Goal: Task Accomplishment & Management: Manage account settings

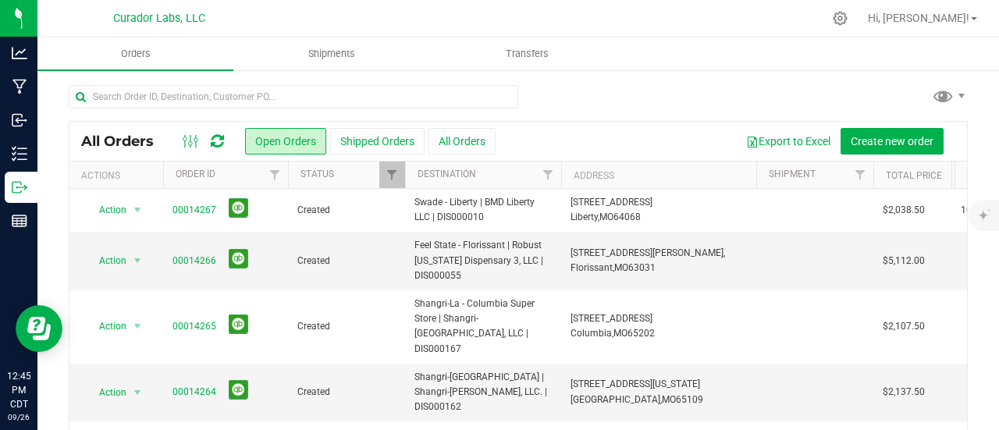
click at [214, 143] on icon at bounding box center [217, 141] width 13 height 16
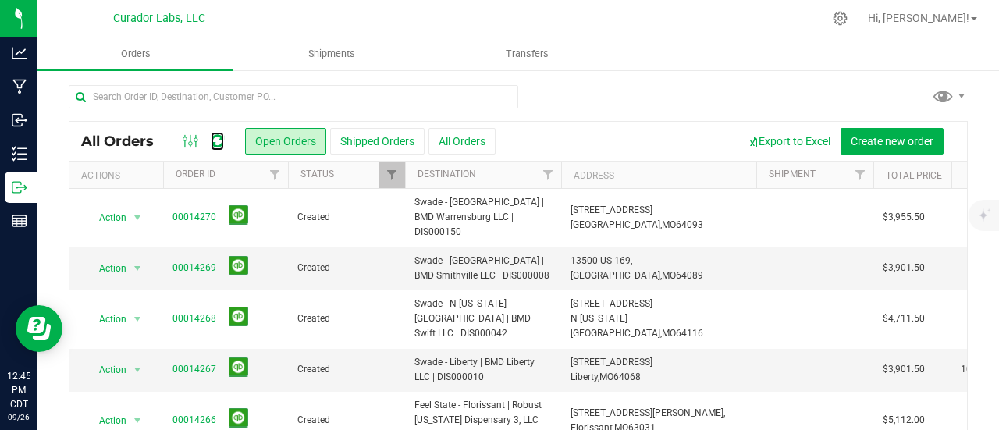
click at [214, 143] on icon at bounding box center [217, 141] width 13 height 16
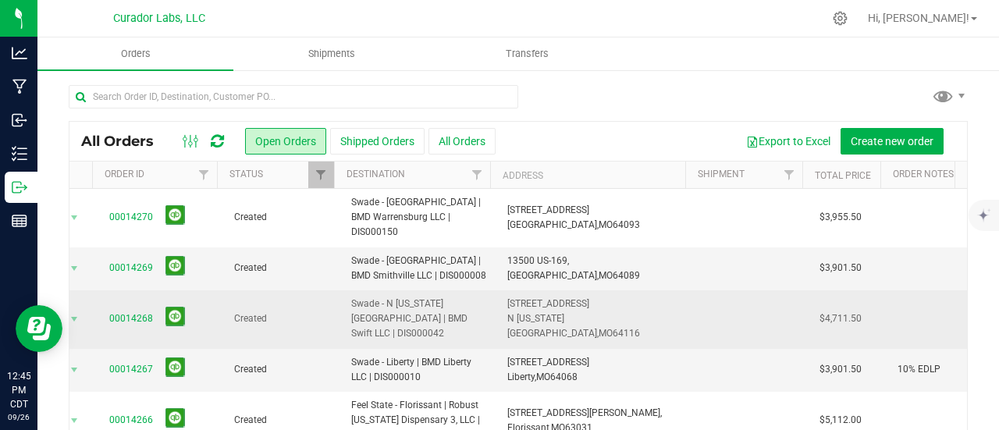
scroll to position [0, 63]
click at [143, 311] on link "00014268" at bounding box center [131, 318] width 44 height 15
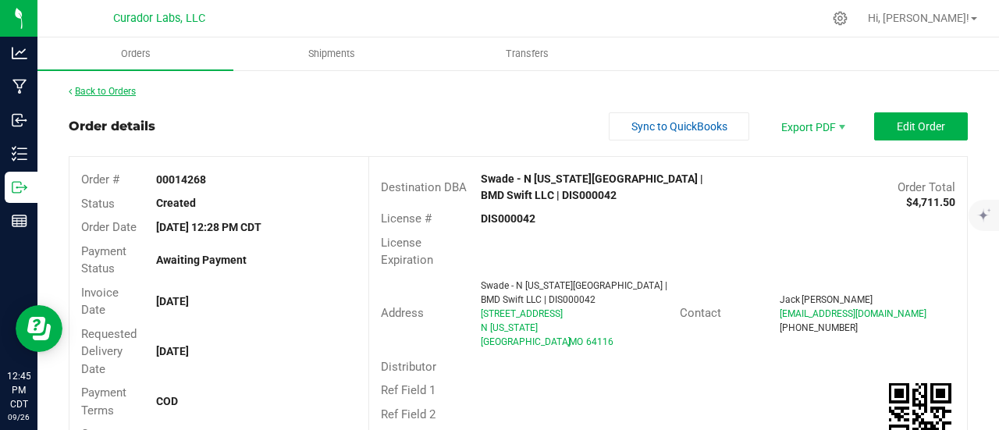
click at [111, 87] on link "Back to Orders" at bounding box center [102, 91] width 67 height 11
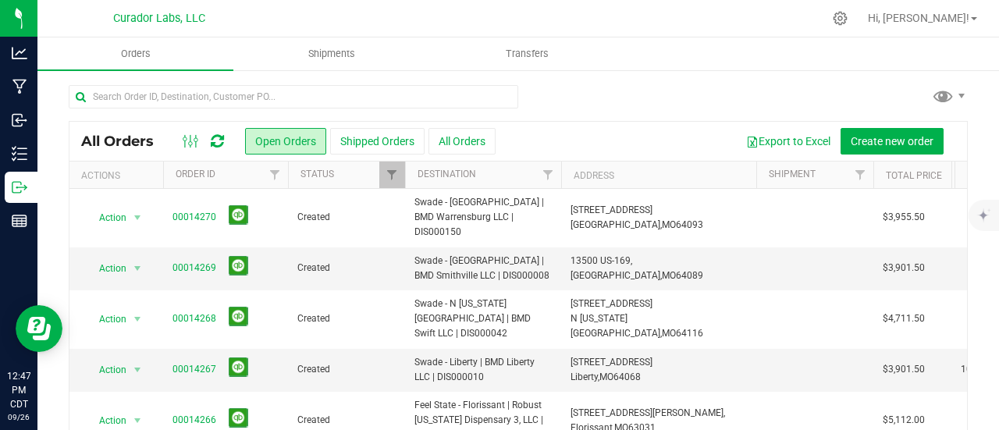
click at [214, 139] on icon at bounding box center [217, 141] width 13 height 16
click at [217, 142] on icon at bounding box center [217, 141] width 13 height 16
click at [216, 147] on icon at bounding box center [217, 141] width 13 height 16
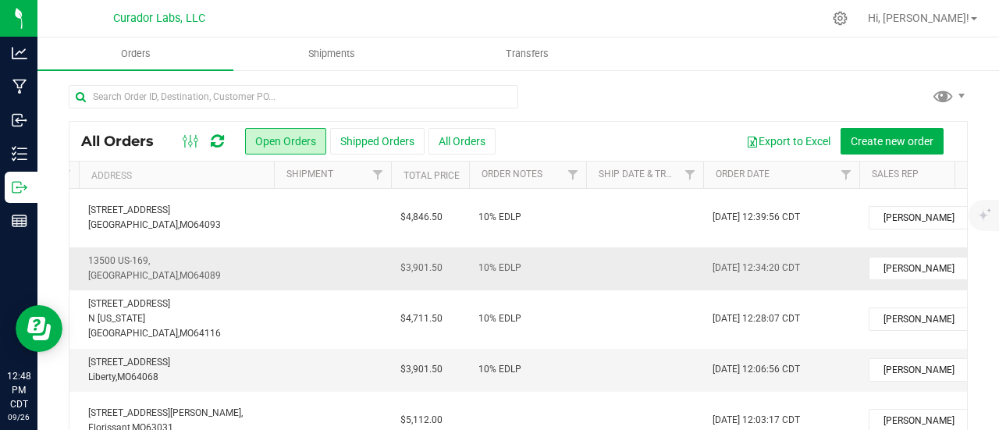
scroll to position [0, 661]
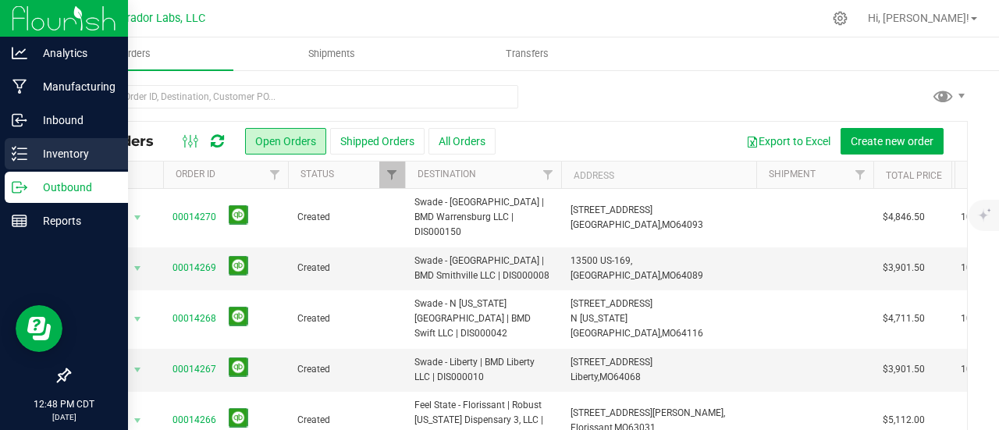
click at [52, 149] on p "Inventory" at bounding box center [74, 153] width 94 height 19
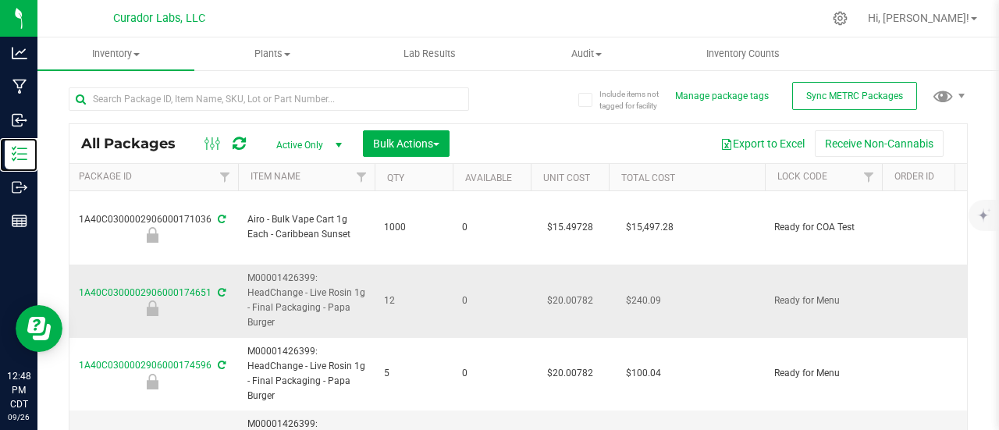
scroll to position [0, 216]
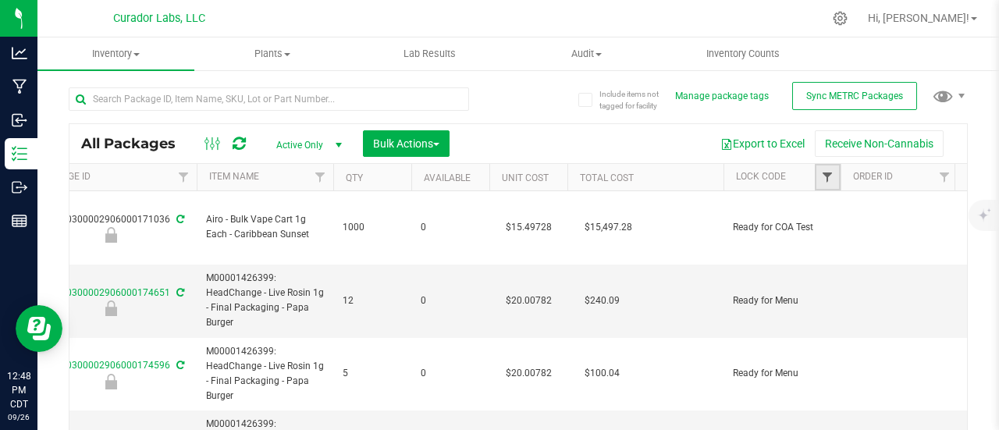
click at [832, 176] on span "Filter" at bounding box center [827, 177] width 12 height 12
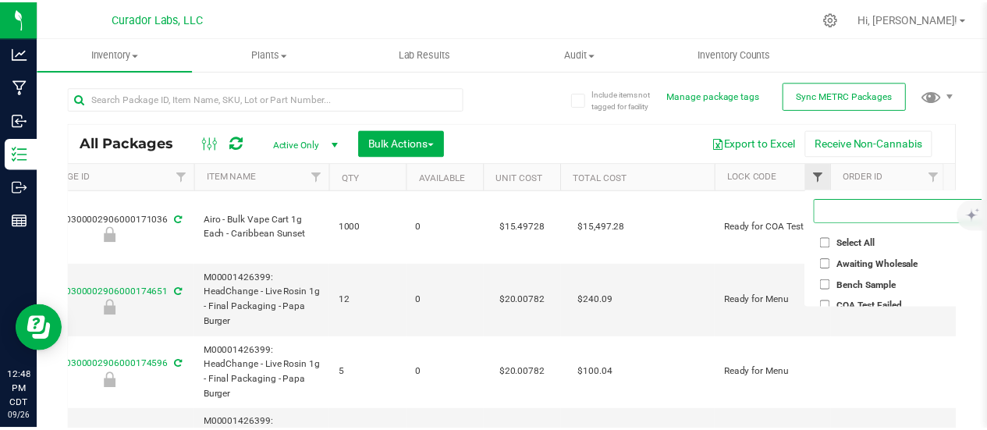
scroll to position [0, 0]
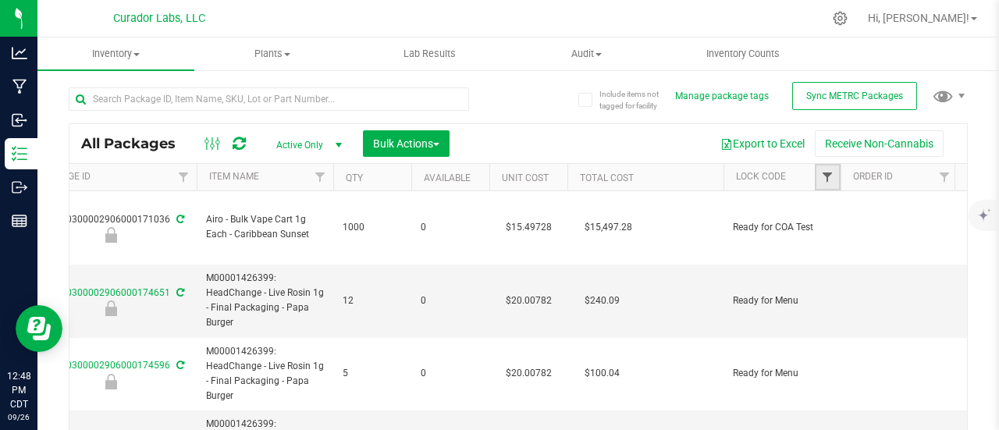
click at [832, 176] on span "Filter" at bounding box center [827, 177] width 12 height 12
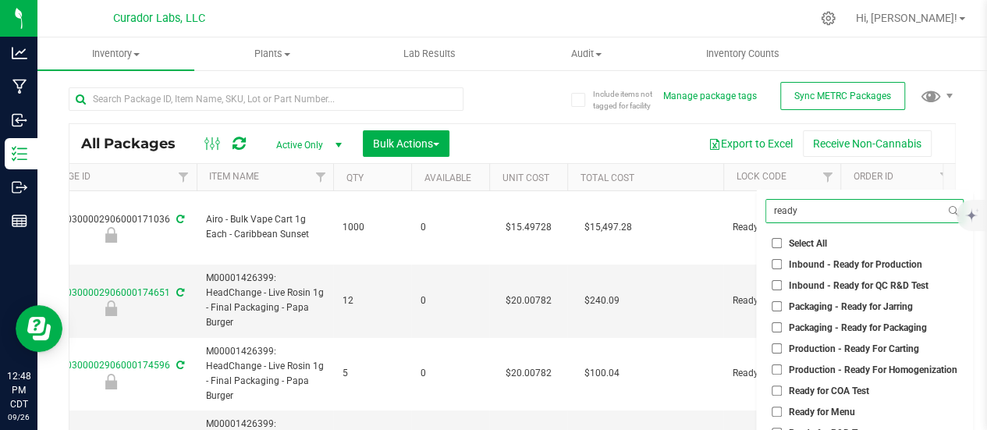
type input "ready"
click at [777, 407] on input "Ready for Menu" at bounding box center [777, 412] width 10 height 10
checkbox input "true"
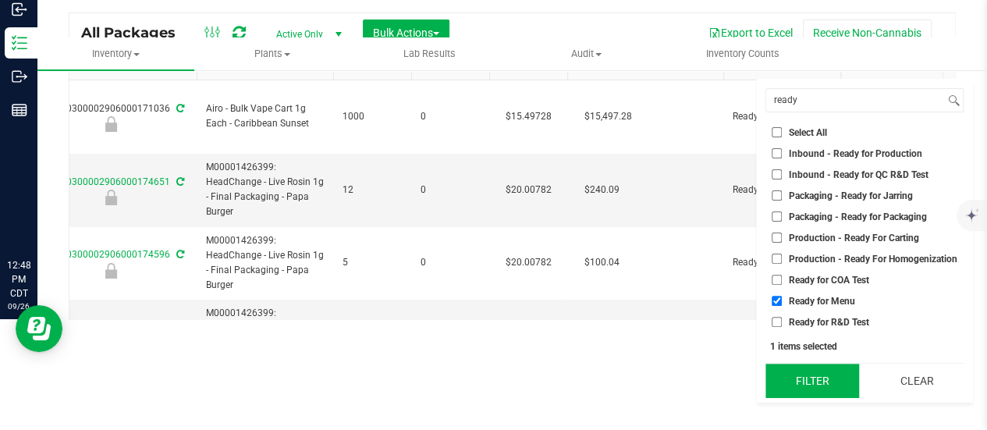
click at [820, 364] on button "Filter" at bounding box center [813, 381] width 94 height 34
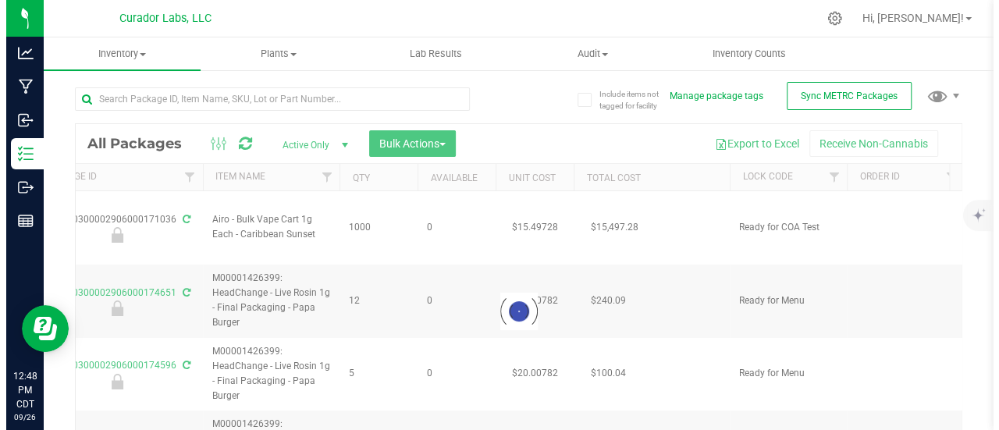
scroll to position [0, 0]
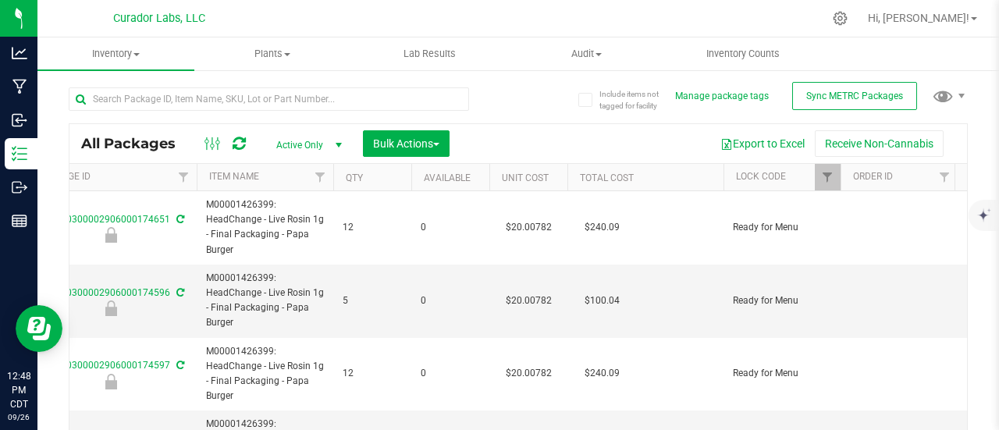
type input "[DATE]"
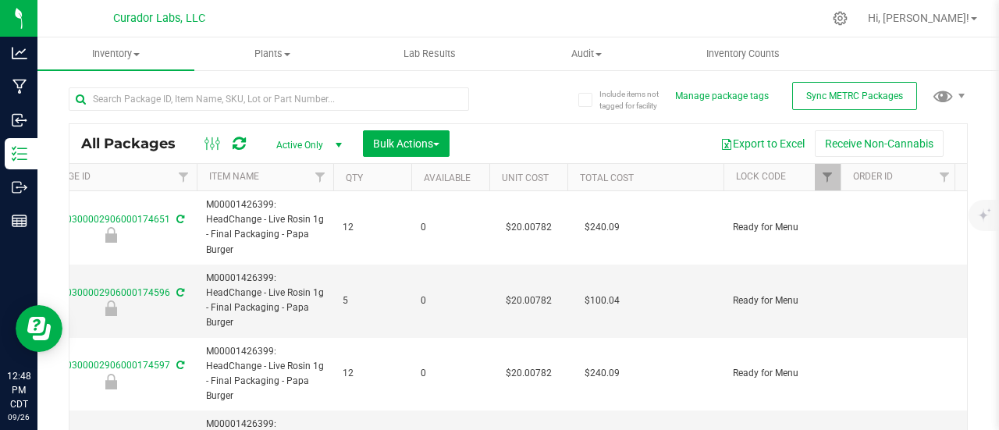
type input "[DATE]"
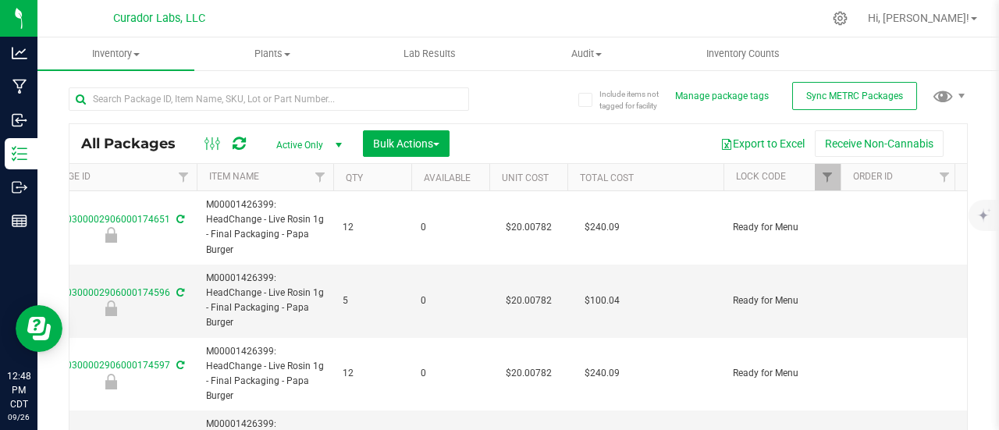
type input "[DATE]"
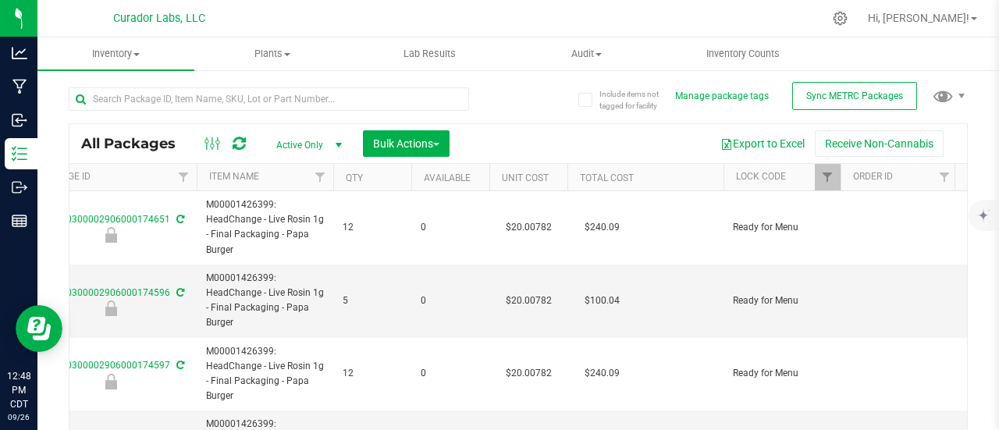
type input "[DATE]"
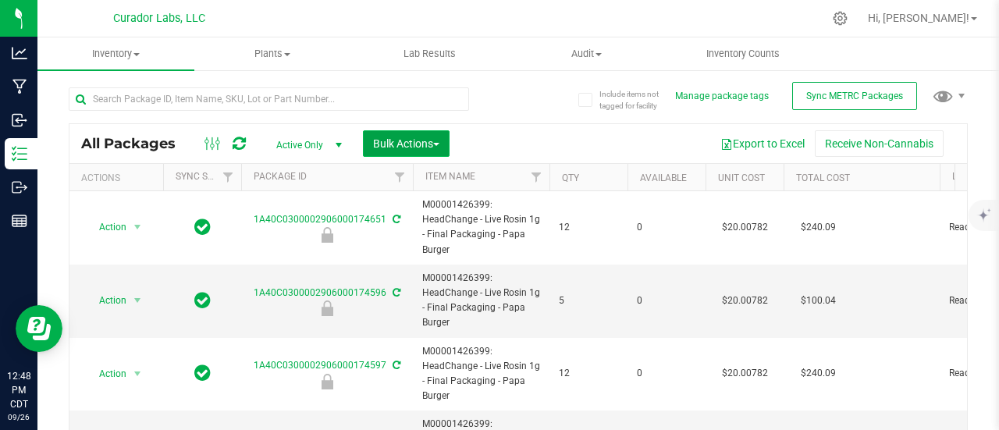
click at [421, 140] on span "Bulk Actions" at bounding box center [406, 143] width 66 height 12
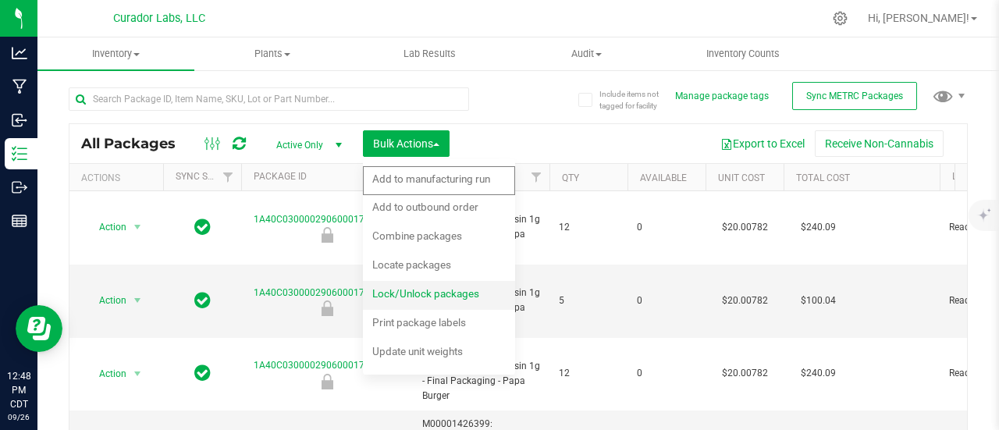
click at [407, 300] on div "Lock/Unlock packages" at bounding box center [436, 295] width 128 height 25
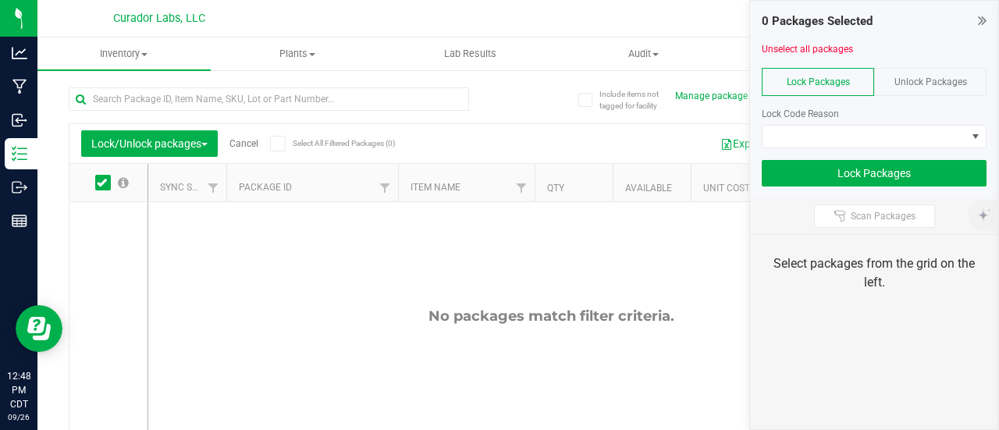
click at [939, 76] on span "Unlock Packages" at bounding box center [930, 81] width 73 height 11
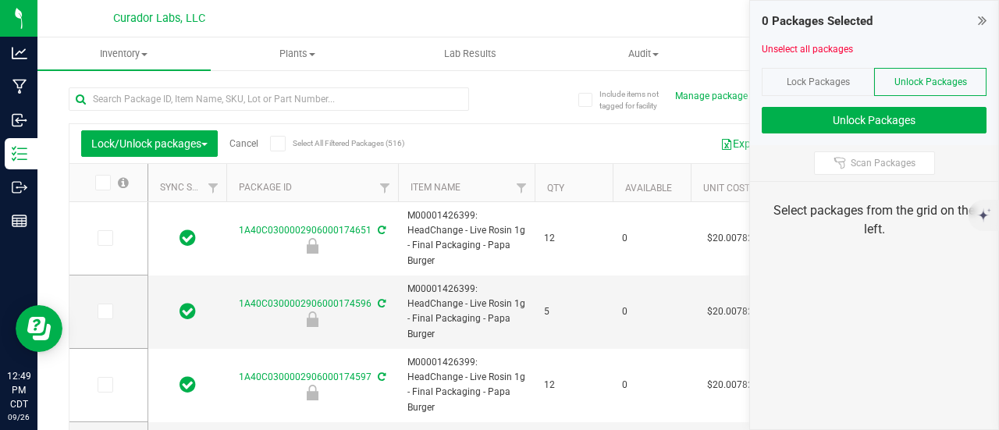
type input "[DATE]"
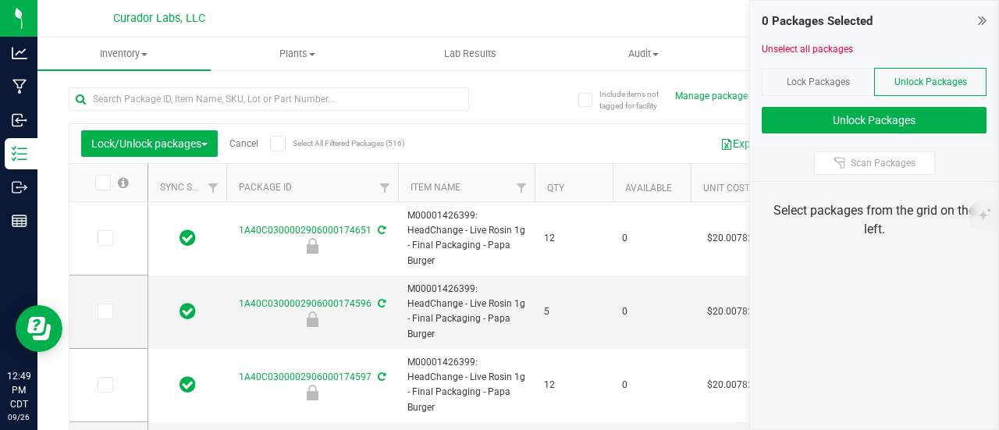
type input "[DATE]"
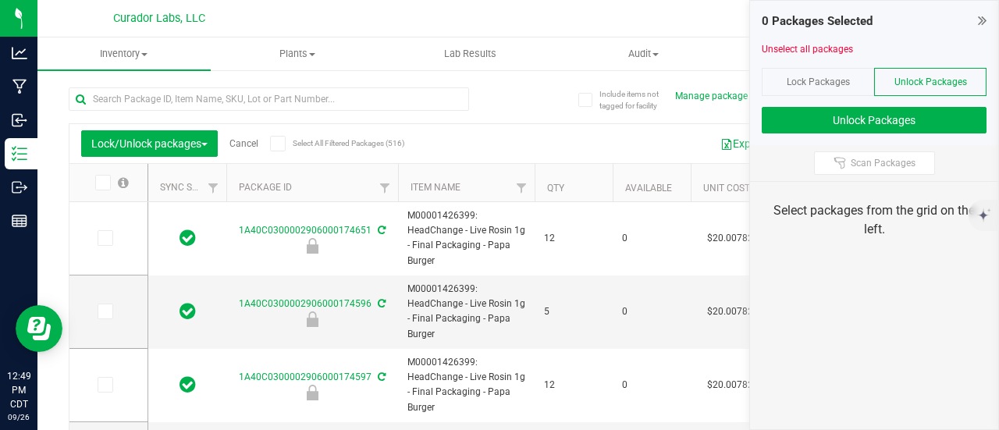
type input "[DATE]"
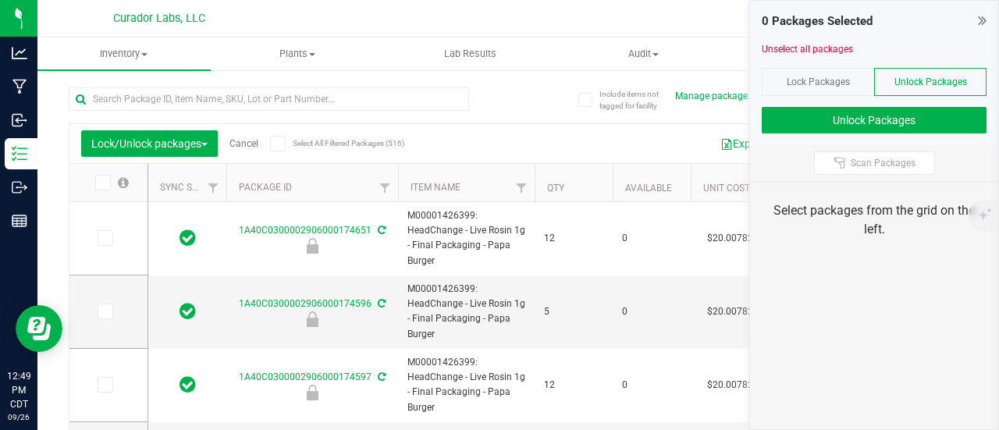
type input "[DATE]"
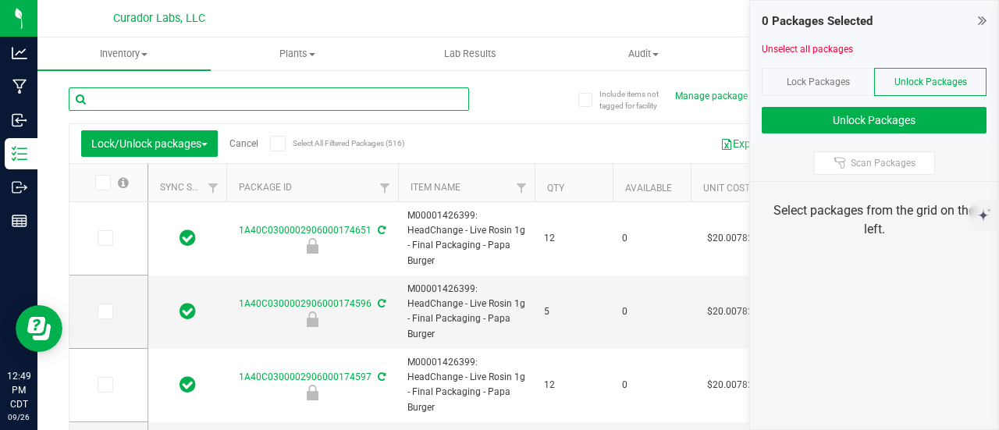
click at [347, 93] on input "text" at bounding box center [269, 98] width 400 height 23
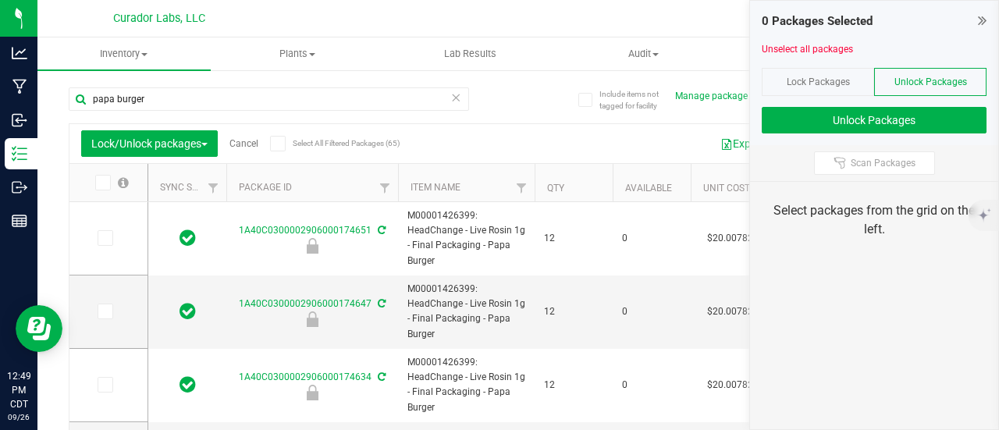
click at [286, 139] on span at bounding box center [278, 144] width 16 height 16
click at [0, 0] on input "Select All Filtered Packages (65)" at bounding box center [0, 0] width 0 height 0
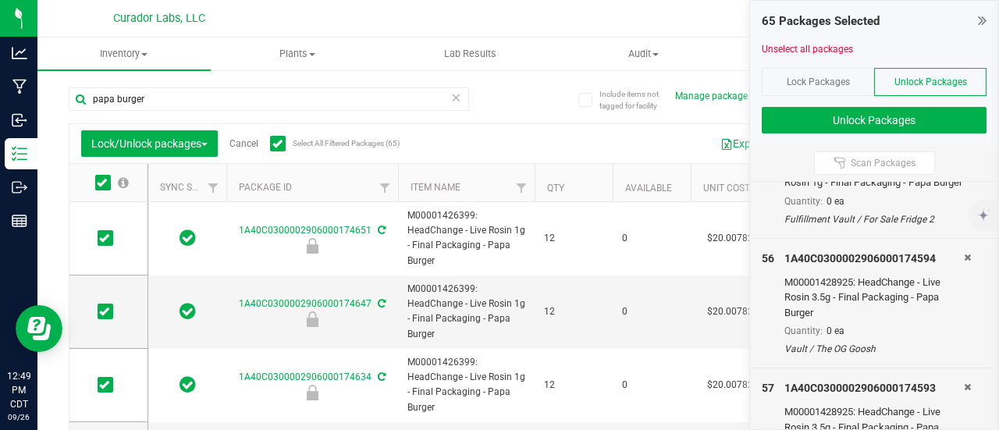
scroll to position [8217, 0]
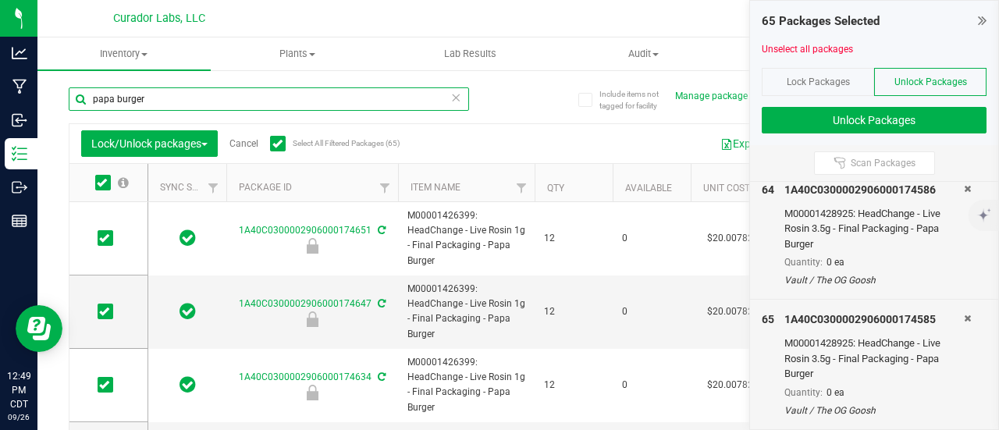
click at [272, 108] on input "papa burger" at bounding box center [269, 98] width 400 height 23
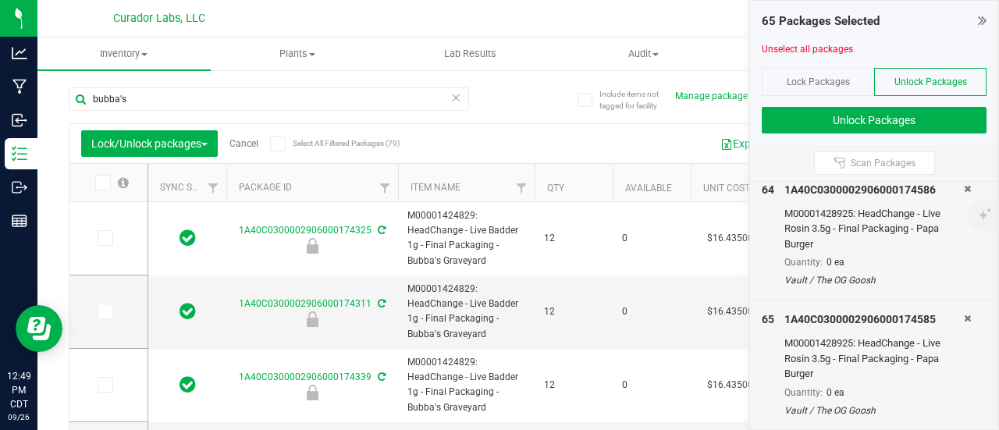
click at [295, 142] on span "Select All Filtered Packages (79)" at bounding box center [332, 143] width 78 height 9
click at [0, 0] on input "Select All Filtered Packages (79)" at bounding box center [0, 0] width 0 height 0
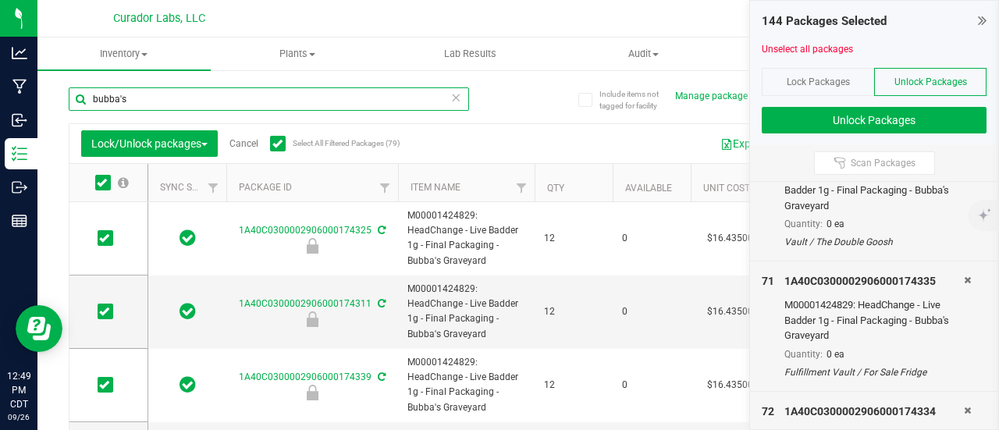
click at [219, 96] on input "bubba's" at bounding box center [269, 98] width 400 height 23
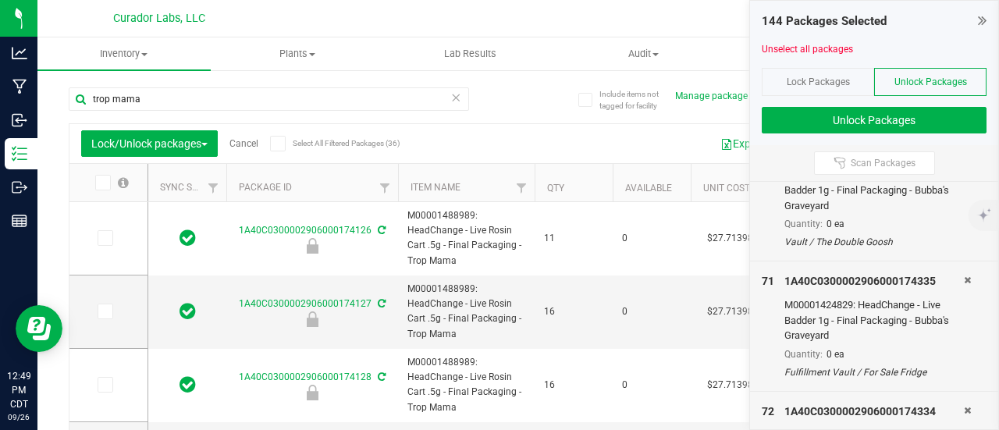
click at [278, 144] on icon at bounding box center [277, 144] width 10 height 0
click at [0, 0] on input "Select All Filtered Packages (36)" at bounding box center [0, 0] width 0 height 0
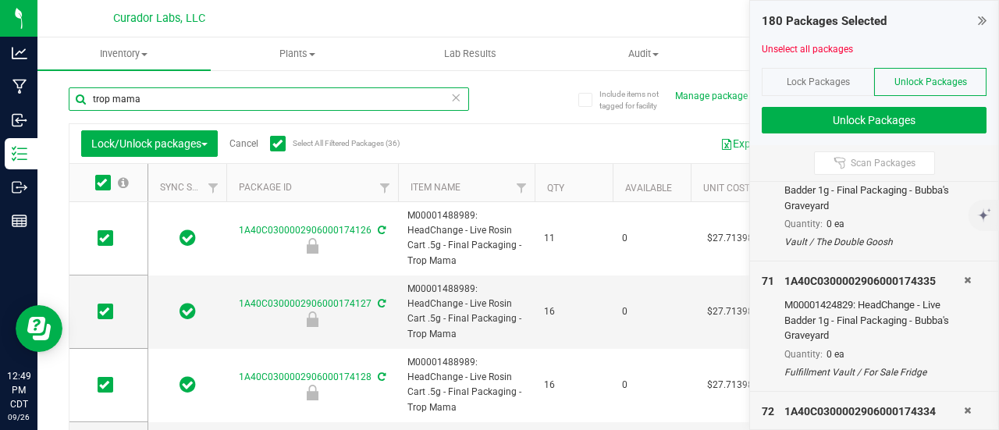
click at [329, 108] on input "trop mama" at bounding box center [269, 98] width 400 height 23
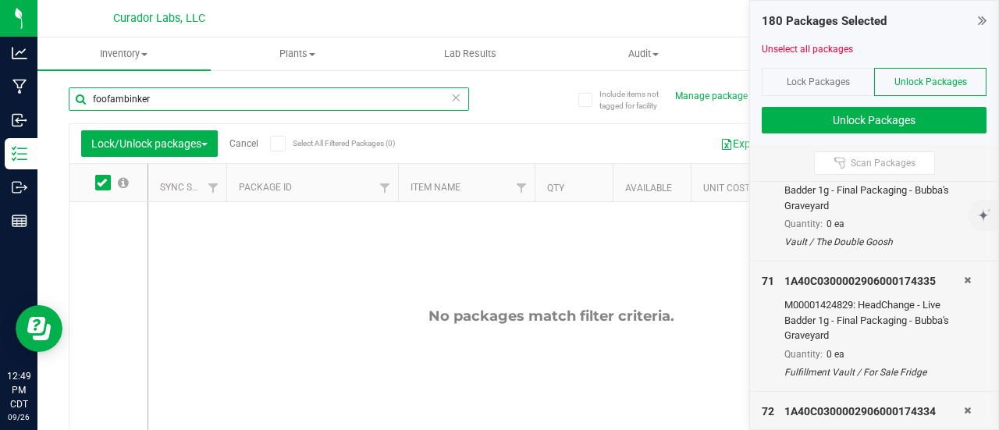
click at [125, 98] on input "foofambinker" at bounding box center [269, 98] width 400 height 23
type input "foofamboombinker"
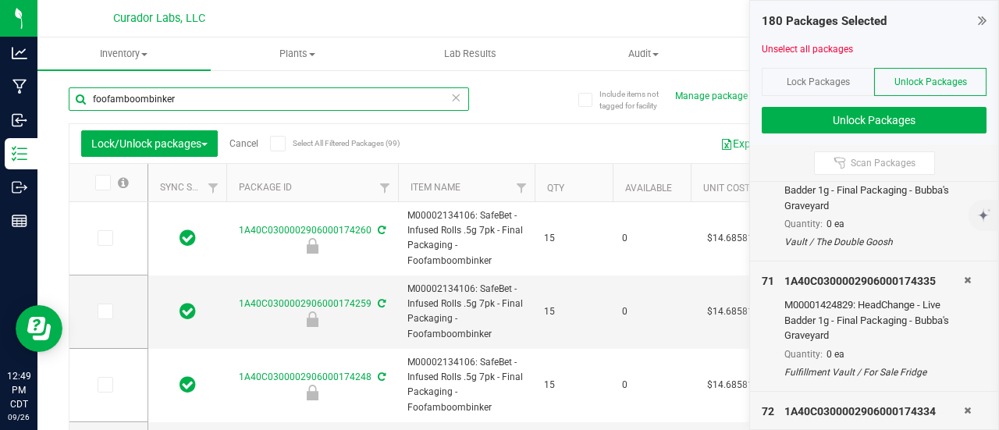
type input "[DATE]"
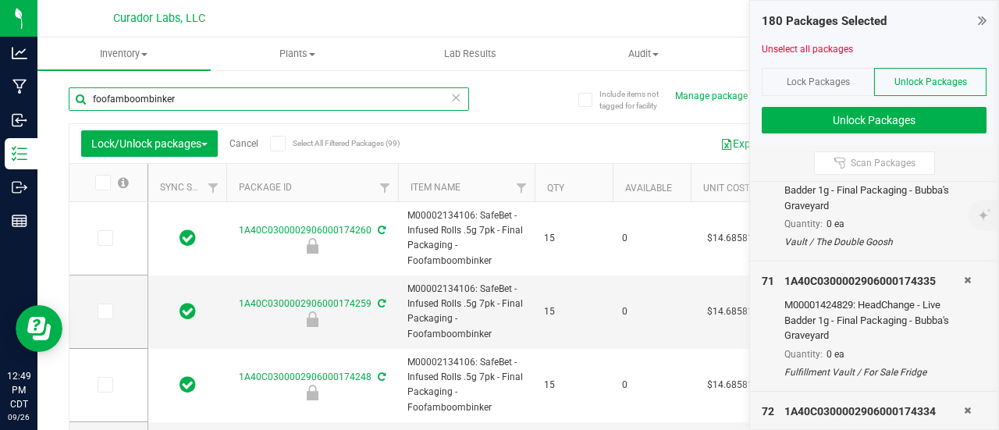
type input "[DATE]"
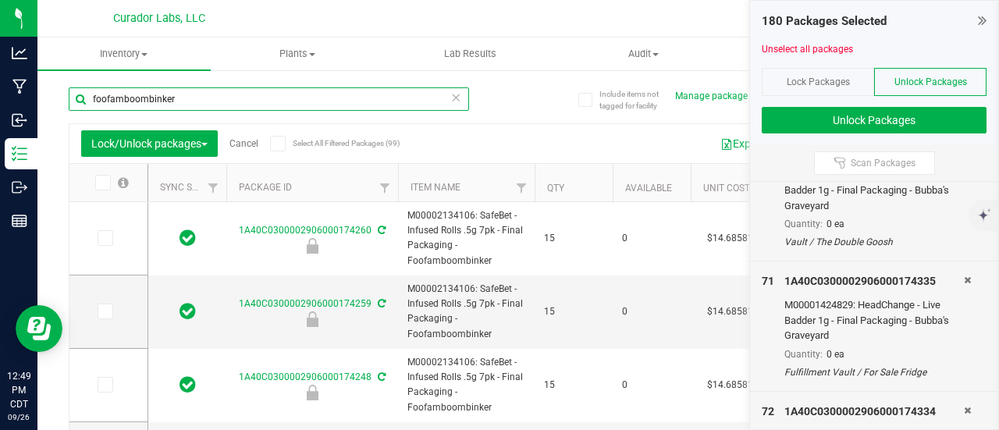
type input "[DATE]"
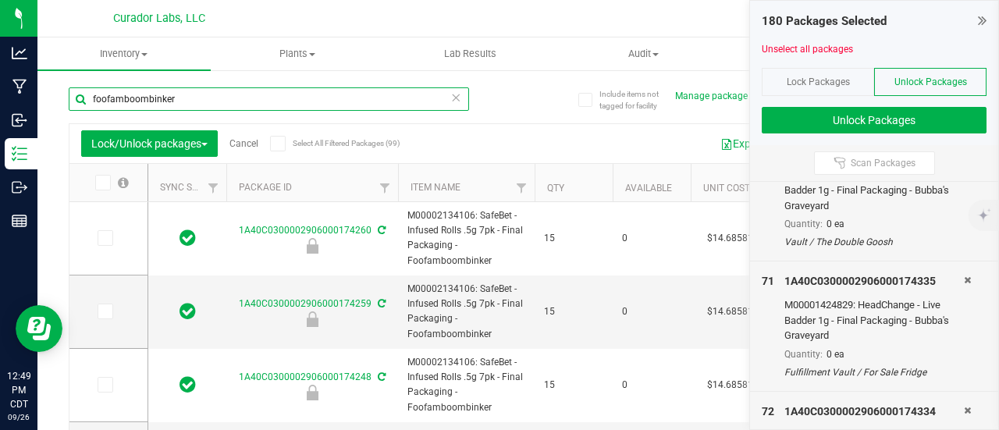
type input "[DATE]"
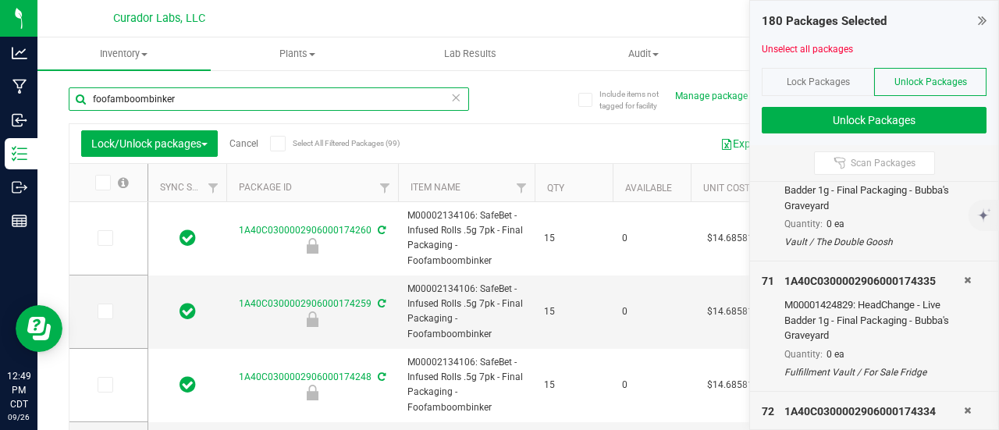
type input "foofamboombinker"
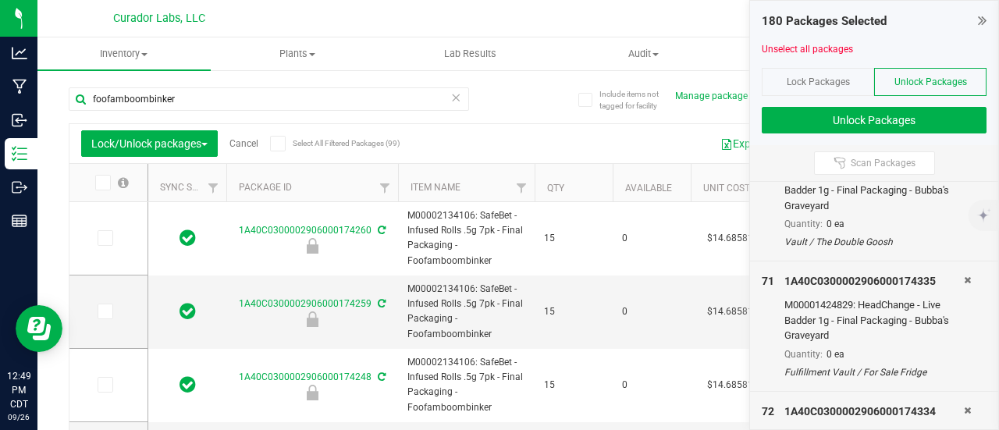
click at [275, 144] on icon at bounding box center [277, 144] width 10 height 0
click at [0, 0] on input "Select All Filtered Packages (99)" at bounding box center [0, 0] width 0 height 0
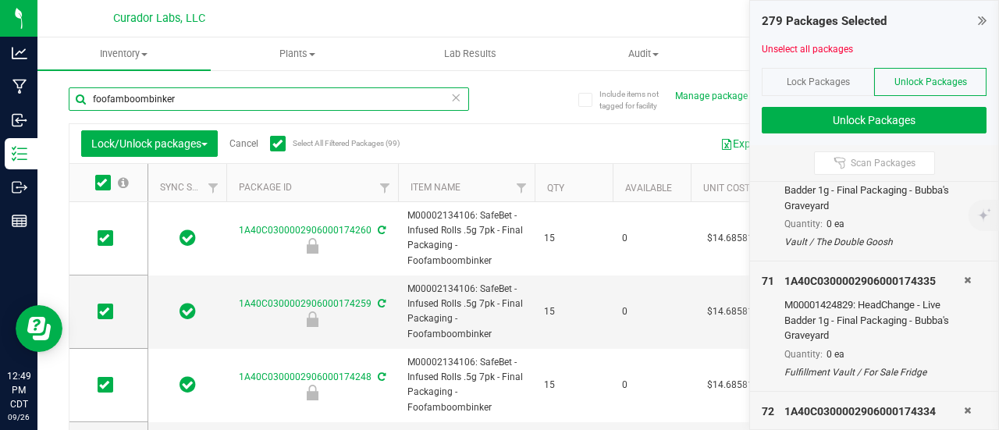
click at [218, 104] on input "foofamboombinker" at bounding box center [269, 98] width 400 height 23
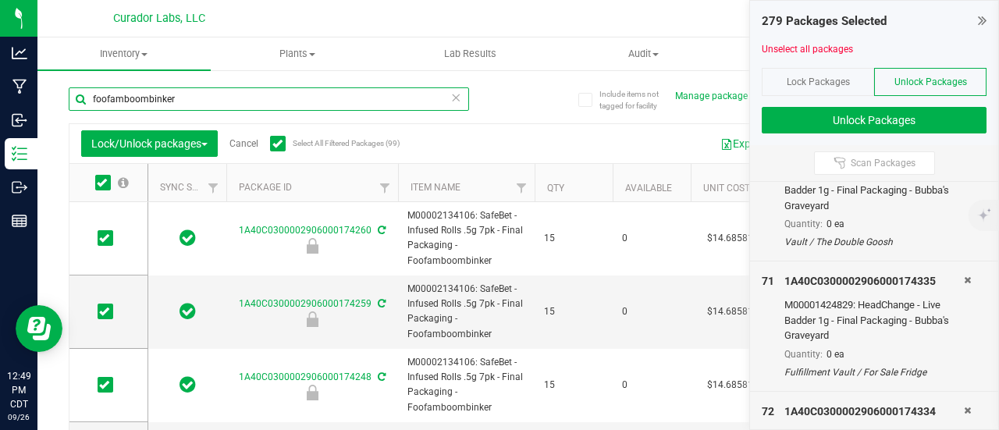
click at [145, 89] on input "foofamboombinker" at bounding box center [269, 98] width 400 height 23
click at [258, 94] on input "foofamboombinker" at bounding box center [269, 98] width 400 height 23
click at [163, 95] on input "foofamboombinker" at bounding box center [269, 98] width 400 height 23
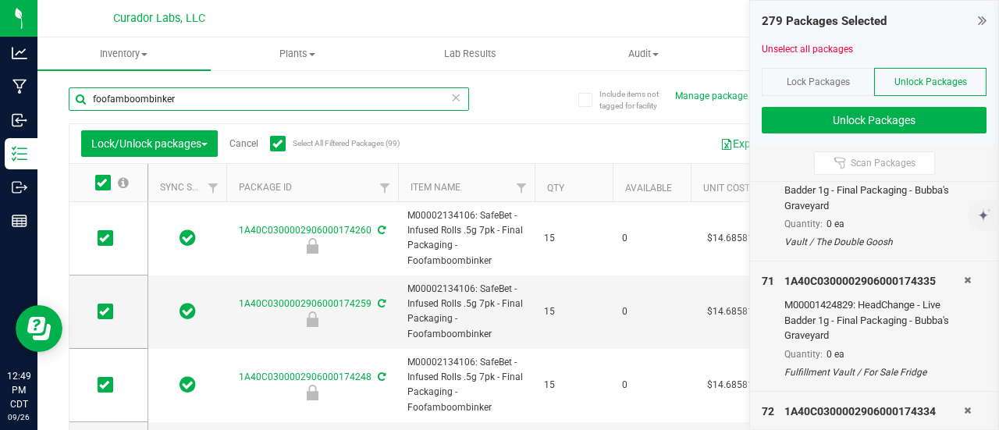
click at [163, 95] on input "foofamboombinker" at bounding box center [269, 98] width 400 height 23
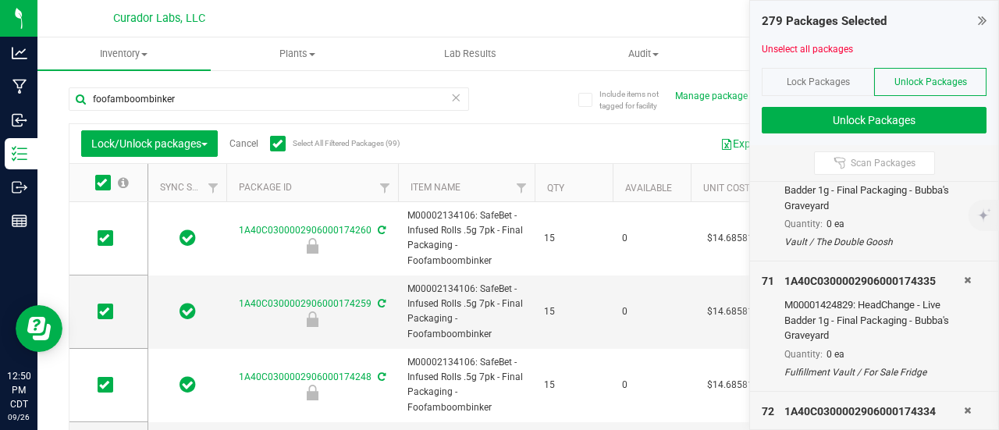
click at [450, 96] on icon at bounding box center [455, 96] width 11 height 19
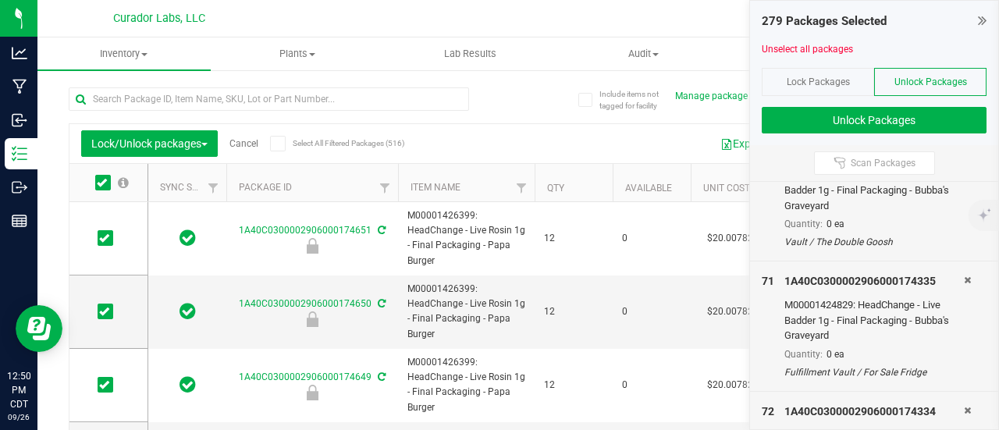
type input "[DATE]"
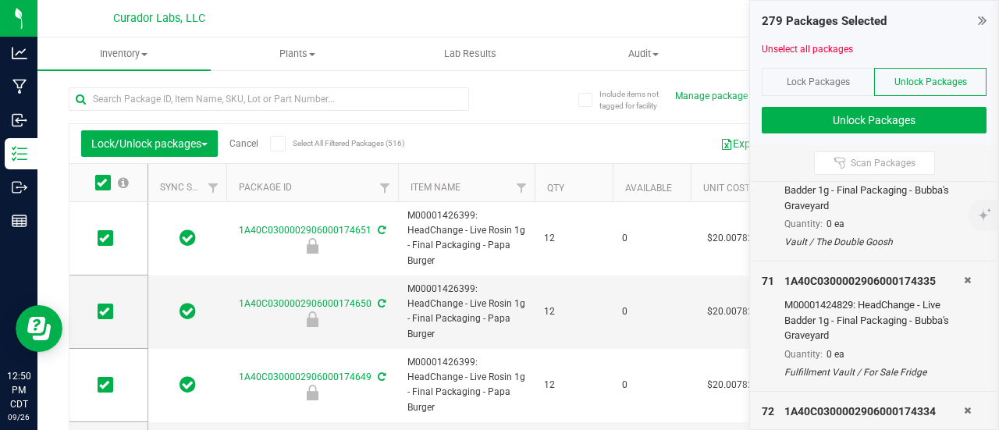
type input "[DATE]"
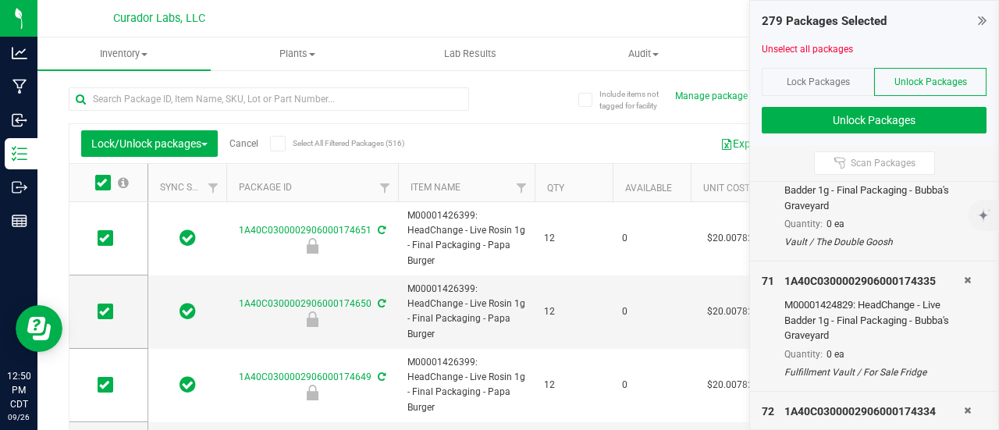
type input "[DATE]"
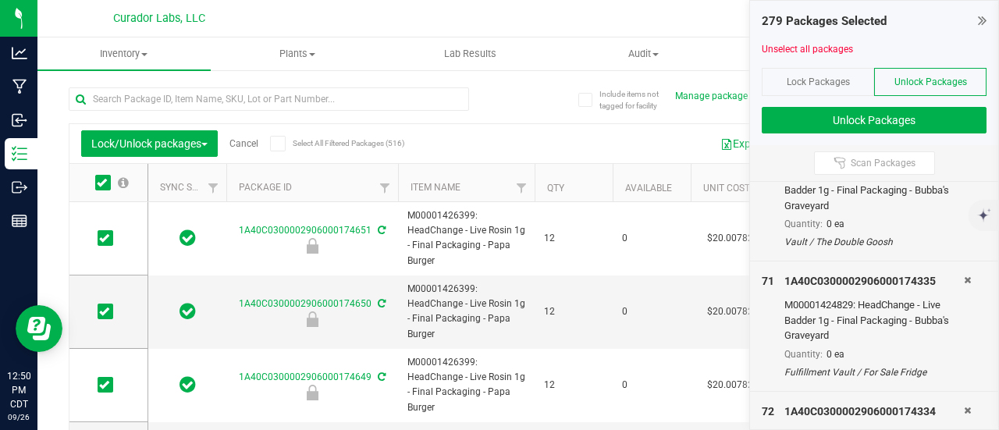
type input "[DATE]"
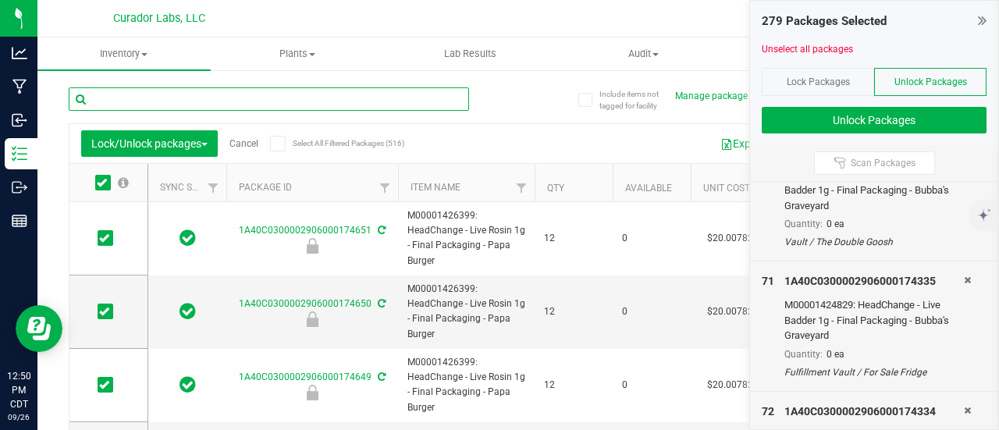
click at [250, 105] on input "text" at bounding box center [269, 98] width 400 height 23
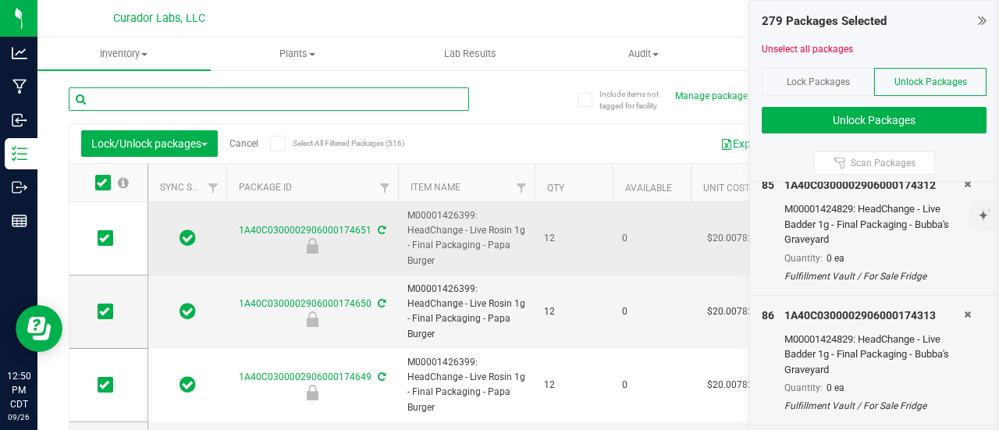
scroll to position [10311, 0]
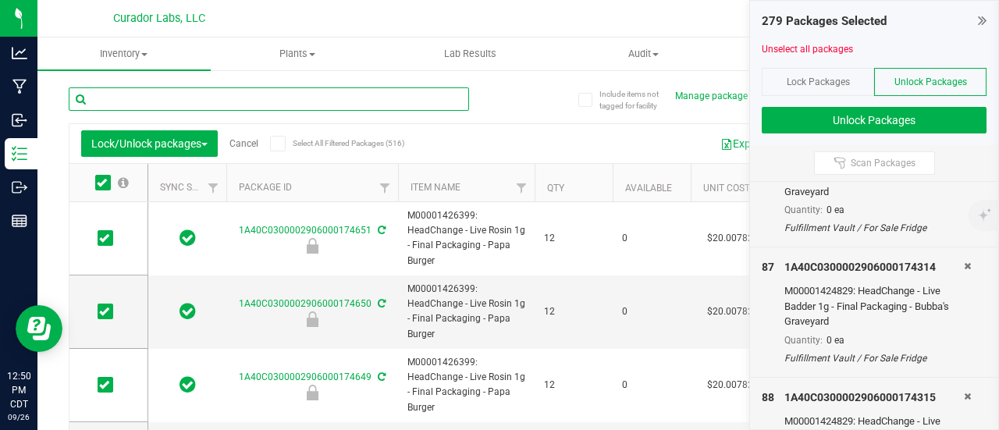
click at [439, 93] on input "text" at bounding box center [269, 98] width 400 height 23
drag, startPoint x: 450, startPoint y: 106, endPoint x: 414, endPoint y: 106, distance: 35.1
click at [414, 106] on input "text" at bounding box center [269, 98] width 400 height 23
click at [418, 102] on input "text" at bounding box center [269, 98] width 400 height 23
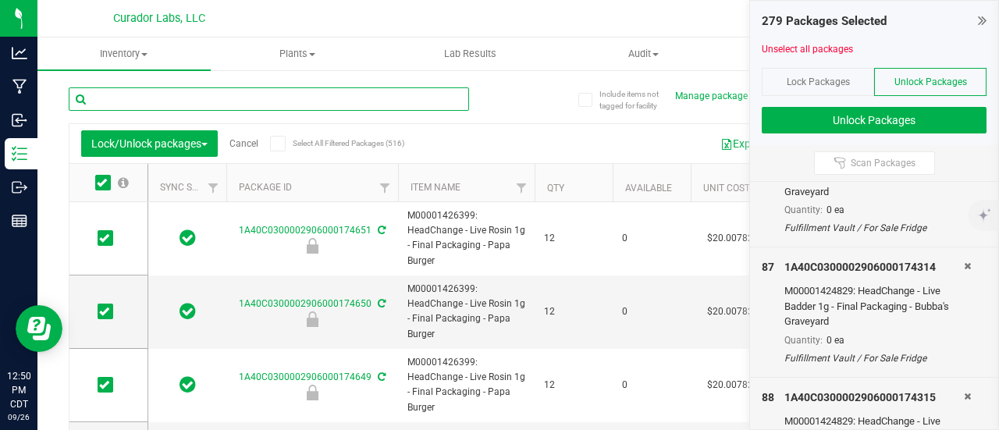
click at [440, 101] on input "text" at bounding box center [269, 98] width 400 height 23
click at [137, 96] on input "text" at bounding box center [269, 98] width 400 height 23
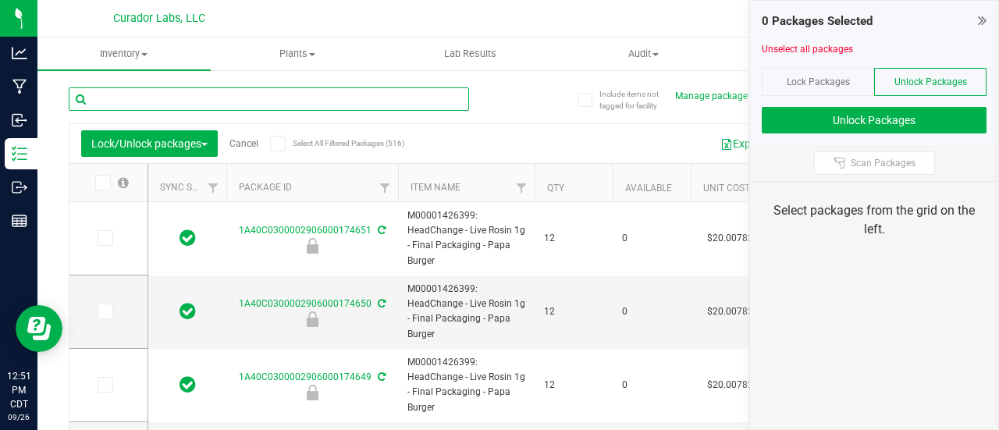
click at [408, 103] on input "text" at bounding box center [269, 98] width 400 height 23
type input "papa burger"
type input "[DATE]"
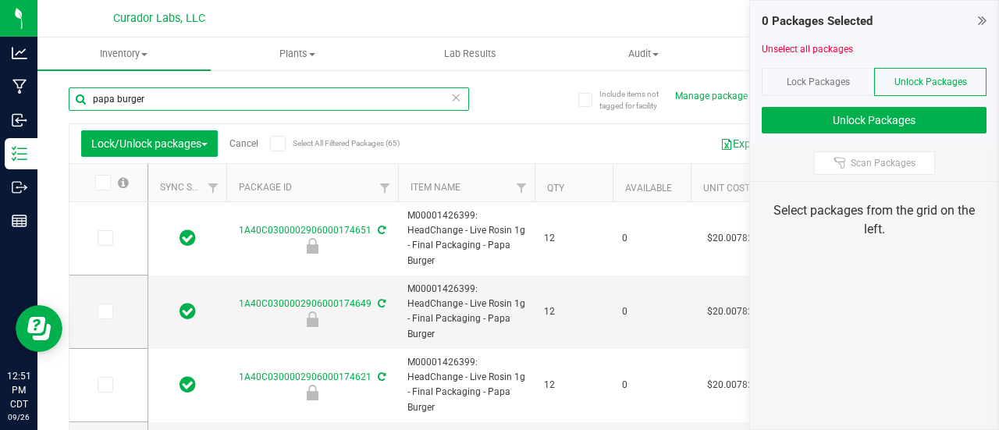
type input "[DATE]"
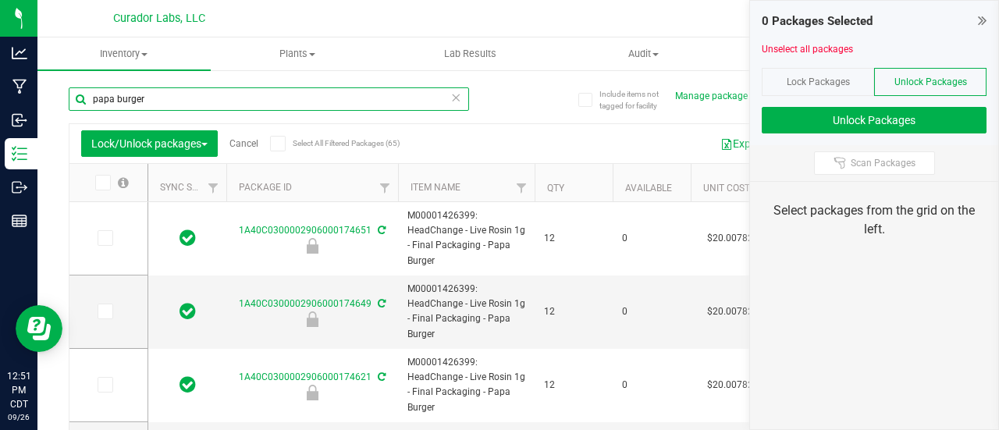
type input "[DATE]"
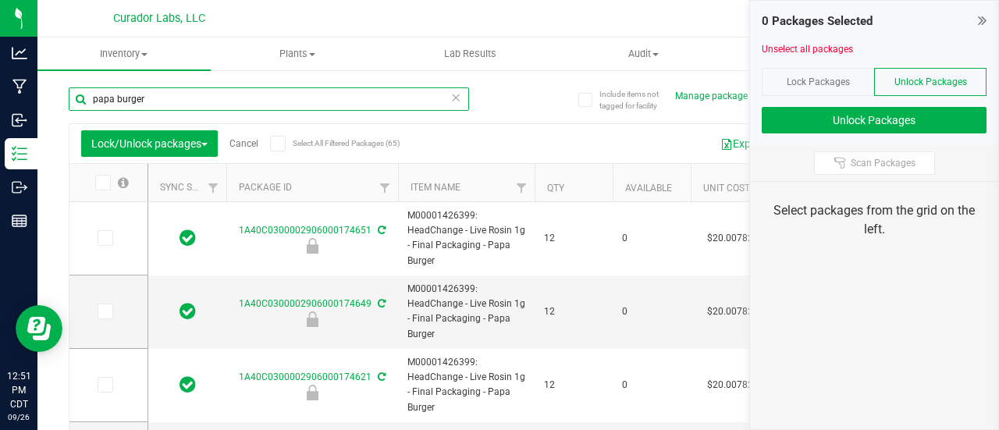
type input "[DATE]"
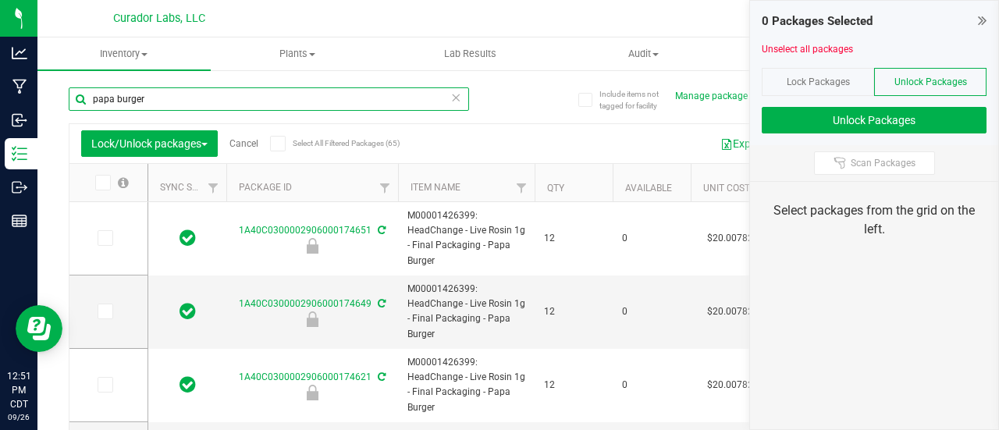
type input "[DATE]"
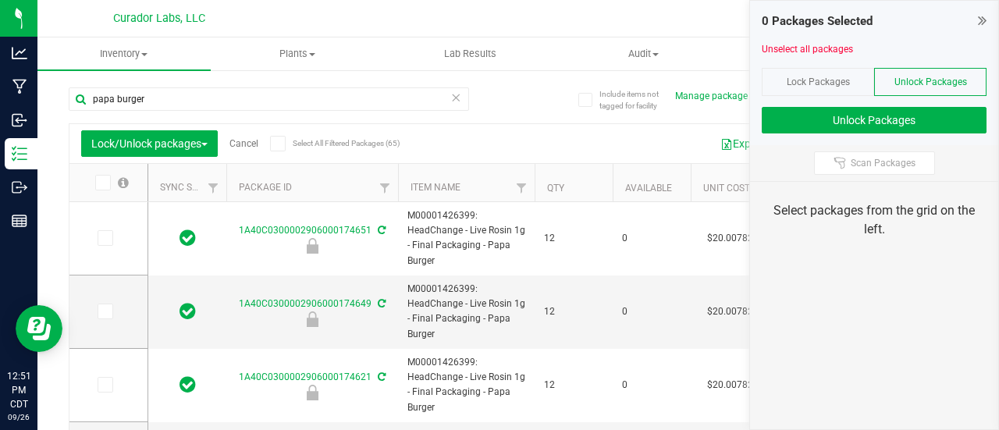
click at [286, 138] on span at bounding box center [278, 144] width 16 height 16
click at [0, 0] on input "Select All Filtered Packages (65)" at bounding box center [0, 0] width 0 height 0
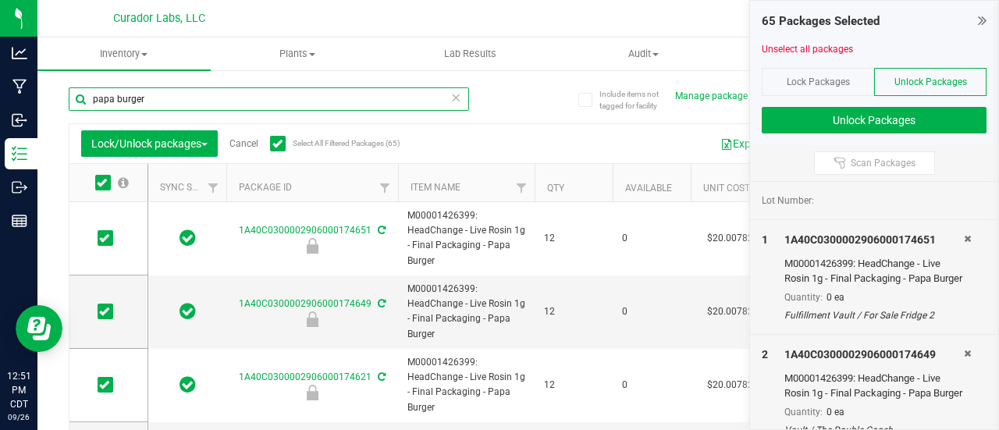
click at [272, 104] on input "papa burger" at bounding box center [269, 98] width 400 height 23
type input "bubba"
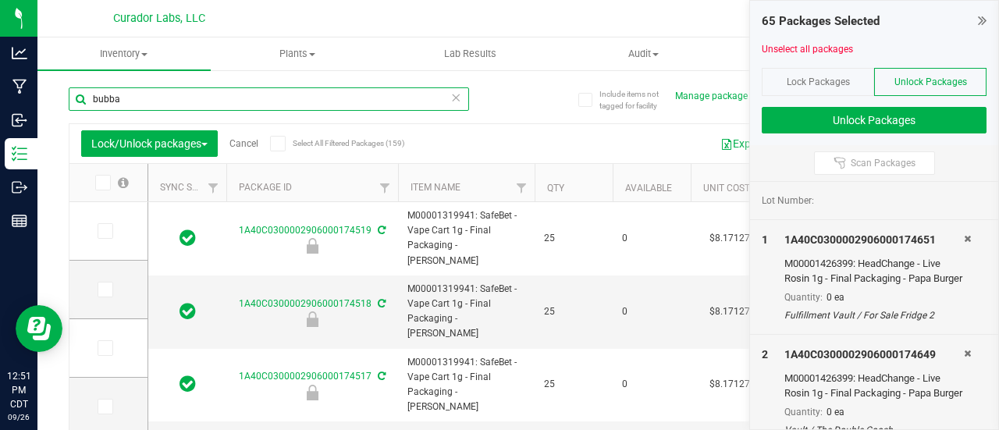
type input "[DATE]"
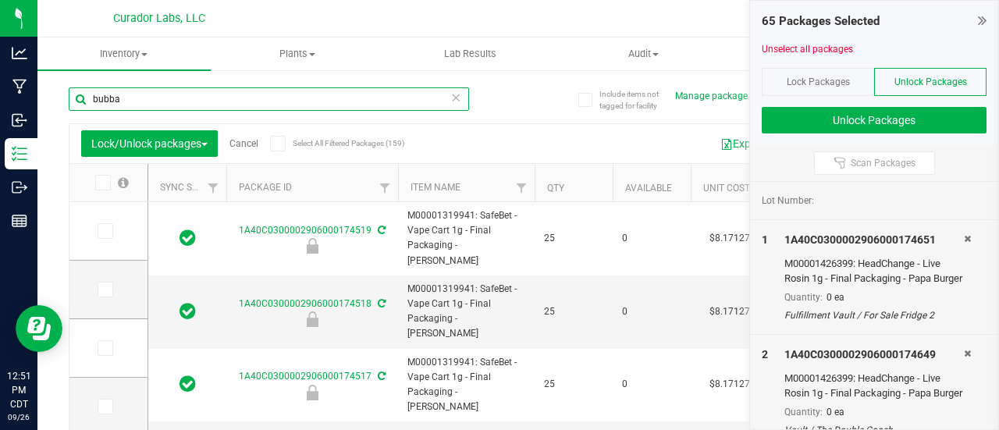
type input "[DATE]"
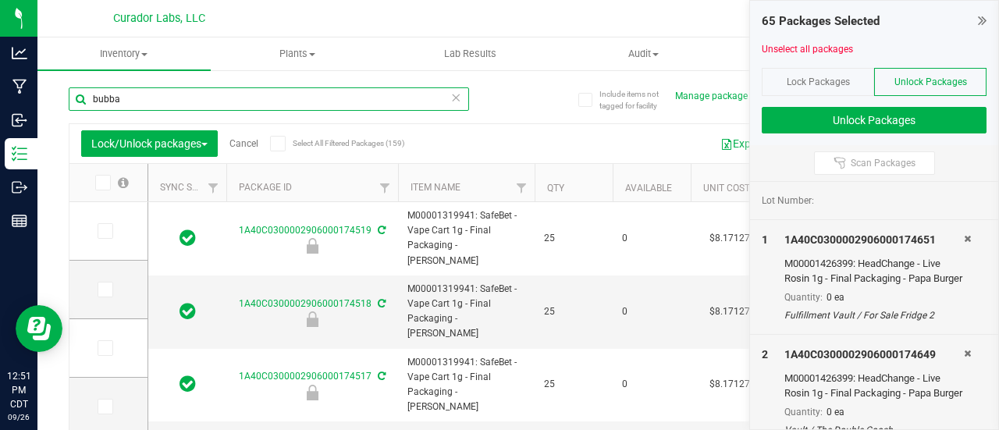
type input "[DATE]"
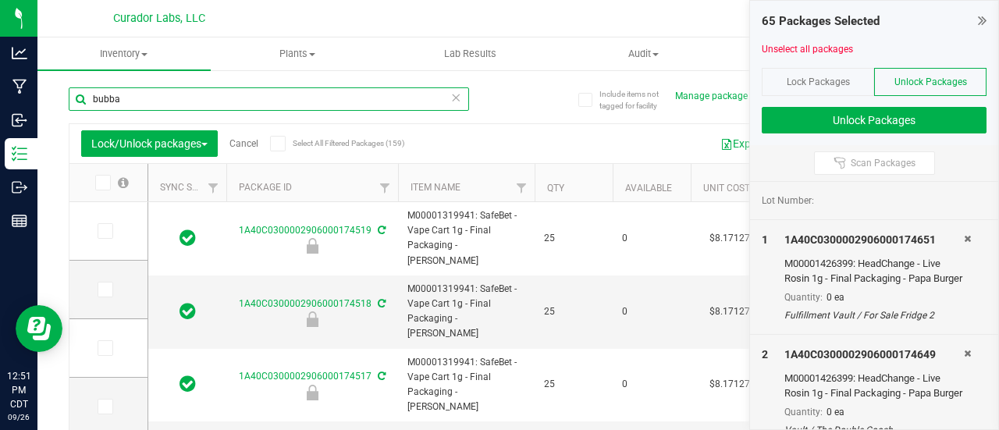
type input "[DATE]"
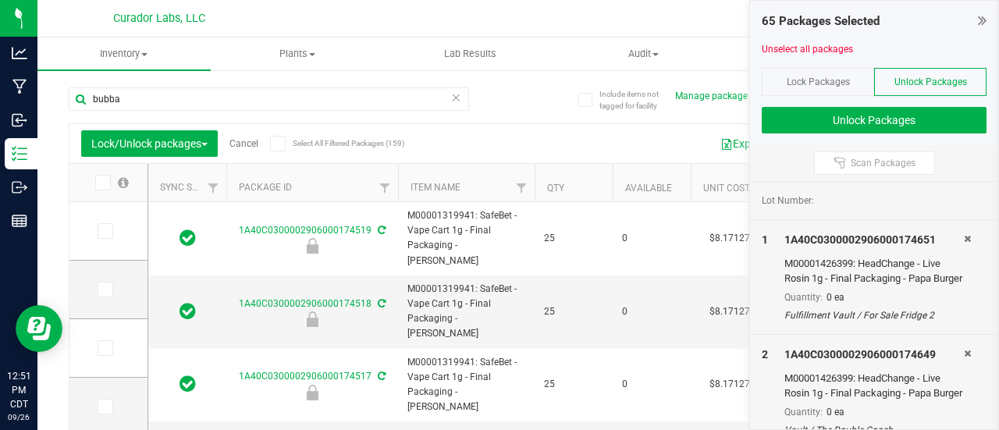
click at [277, 144] on icon at bounding box center [277, 144] width 10 height 0
click at [0, 0] on input "Select All Filtered Packages (159)" at bounding box center [0, 0] width 0 height 0
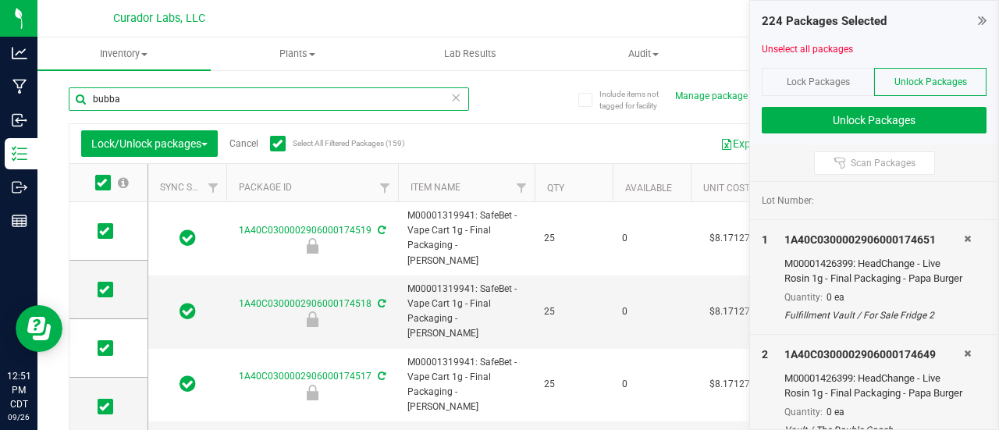
click at [180, 103] on input "bubba" at bounding box center [269, 98] width 400 height 23
type input "trop mama"
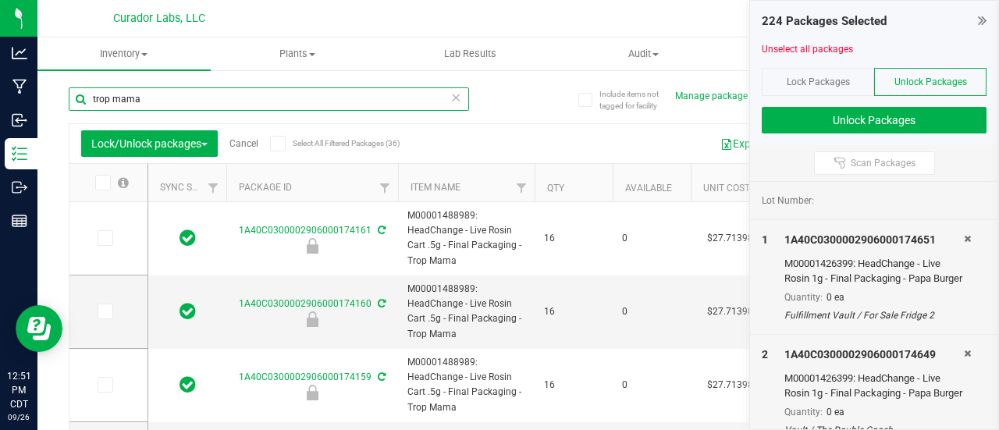
type input "[DATE]"
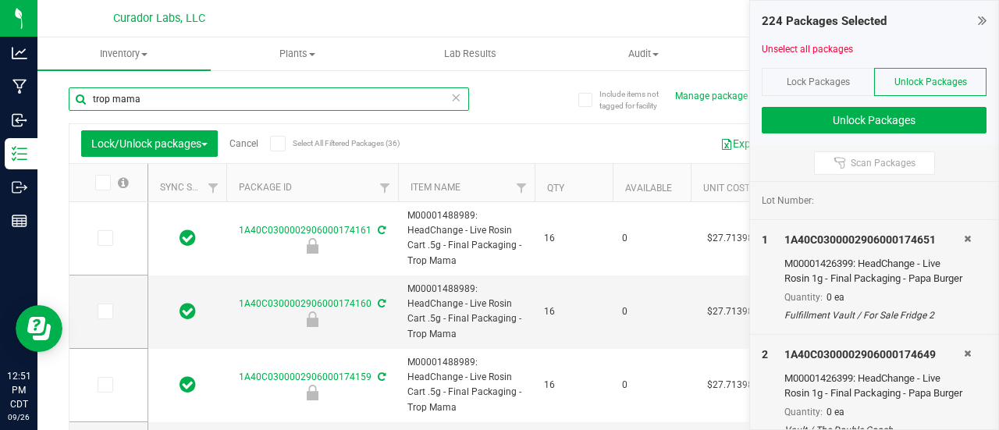
type input "[DATE]"
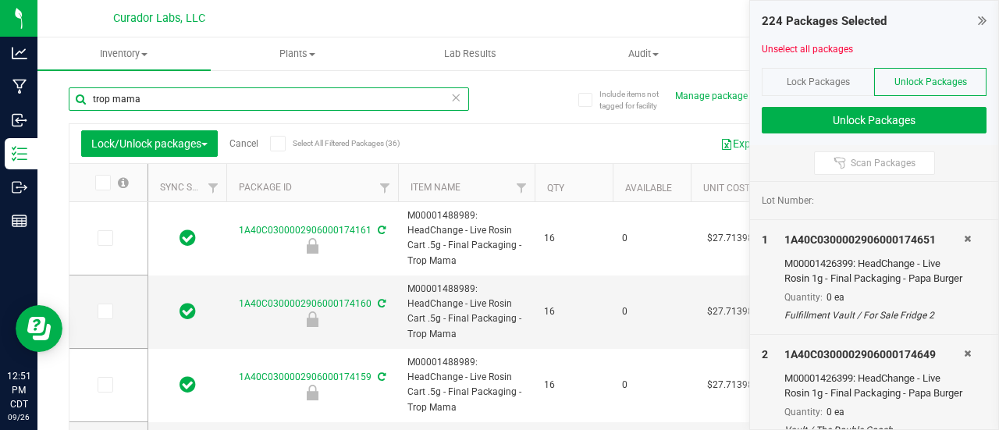
type input "[DATE]"
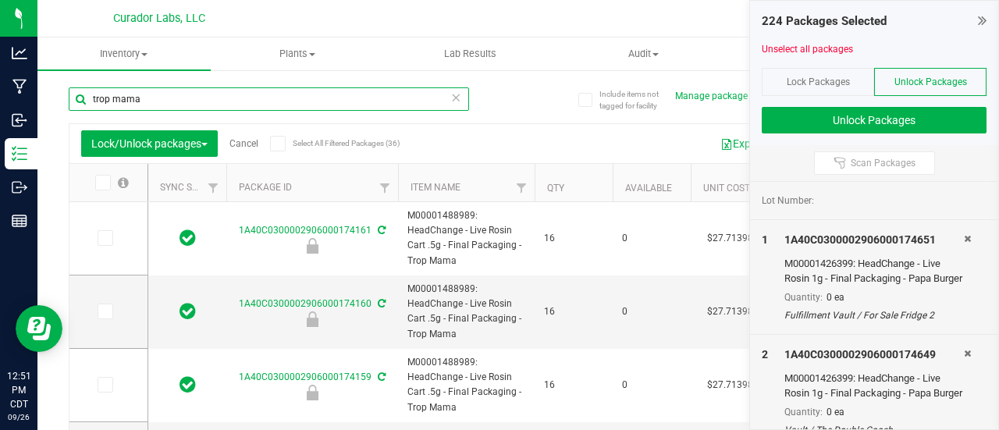
type input "[DATE]"
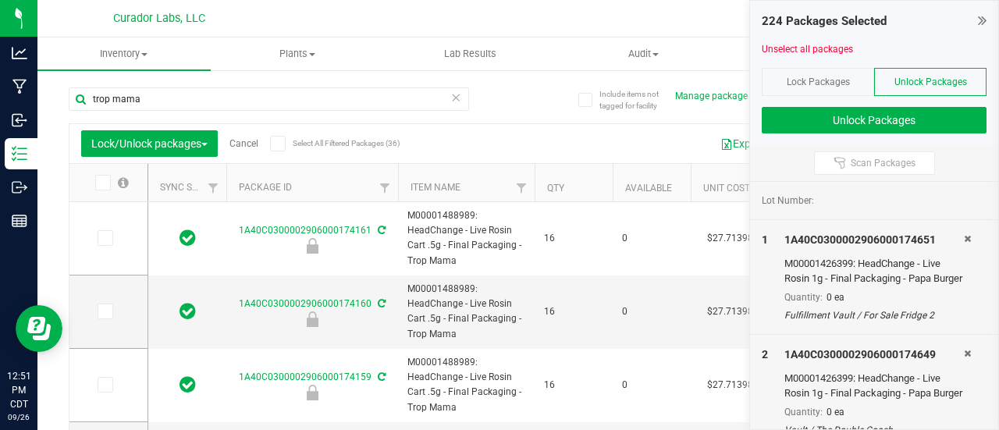
click at [276, 144] on icon at bounding box center [277, 144] width 10 height 0
click at [0, 0] on input "Select All Filtered Packages (36)" at bounding box center [0, 0] width 0 height 0
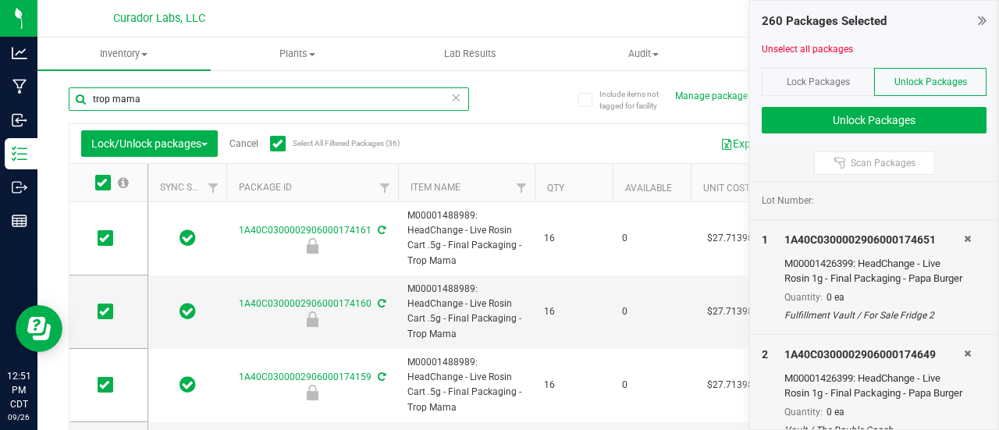
click at [229, 97] on input "trop mama" at bounding box center [269, 98] width 400 height 23
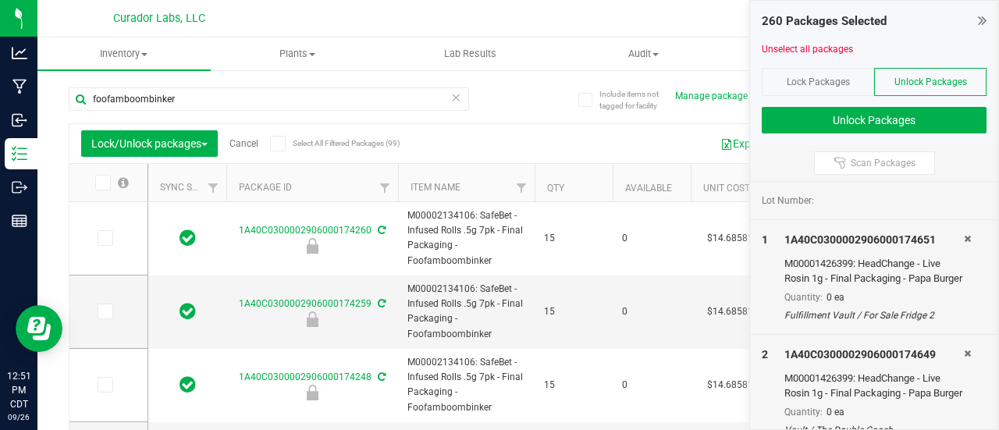
click at [284, 145] on span at bounding box center [278, 144] width 16 height 16
click at [0, 0] on input "Select All Filtered Packages (99)" at bounding box center [0, 0] width 0 height 0
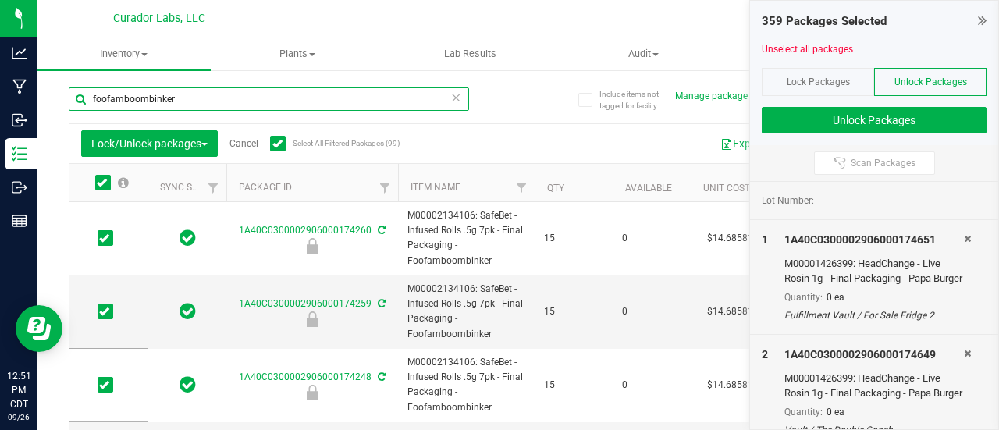
click at [179, 101] on input "foofamboombinker" at bounding box center [269, 98] width 400 height 23
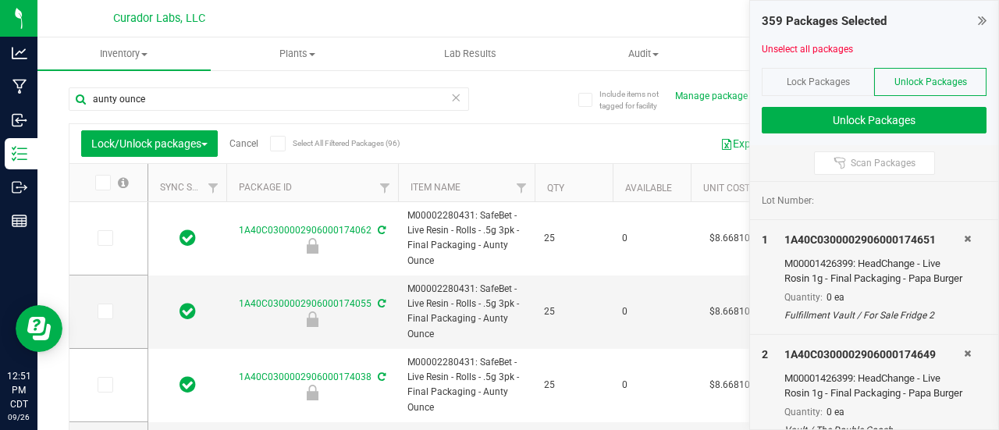
click at [277, 144] on icon at bounding box center [277, 144] width 10 height 0
click at [0, 0] on input "Select All Filtered Packages (96)" at bounding box center [0, 0] width 0 height 0
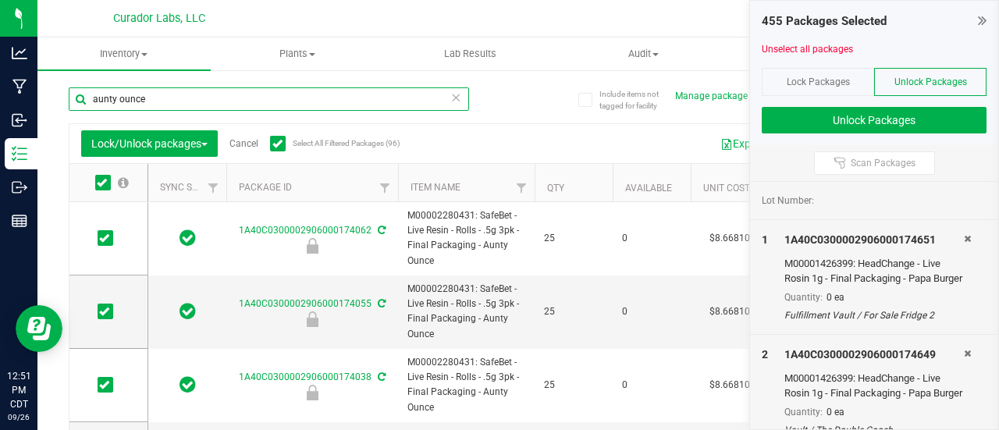
click at [220, 98] on input "aunty ounce" at bounding box center [269, 98] width 400 height 23
type input "[PERSON_NAME] [PERSON_NAME]"
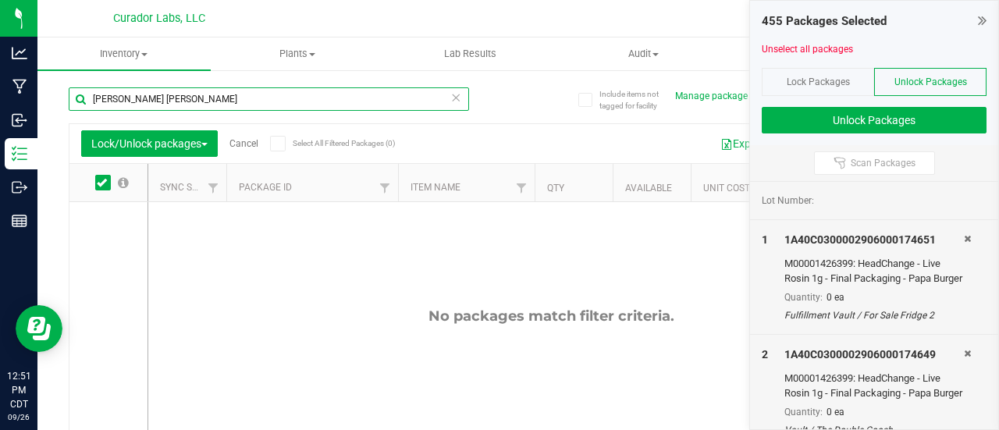
click at [128, 94] on input "[PERSON_NAME] [PERSON_NAME]" at bounding box center [269, 98] width 400 height 23
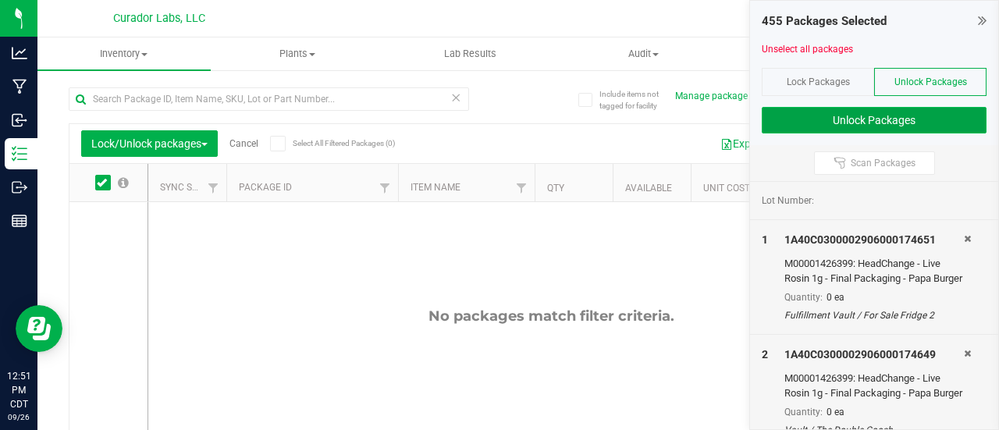
click at [839, 111] on button "Unlock Packages" at bounding box center [874, 120] width 225 height 27
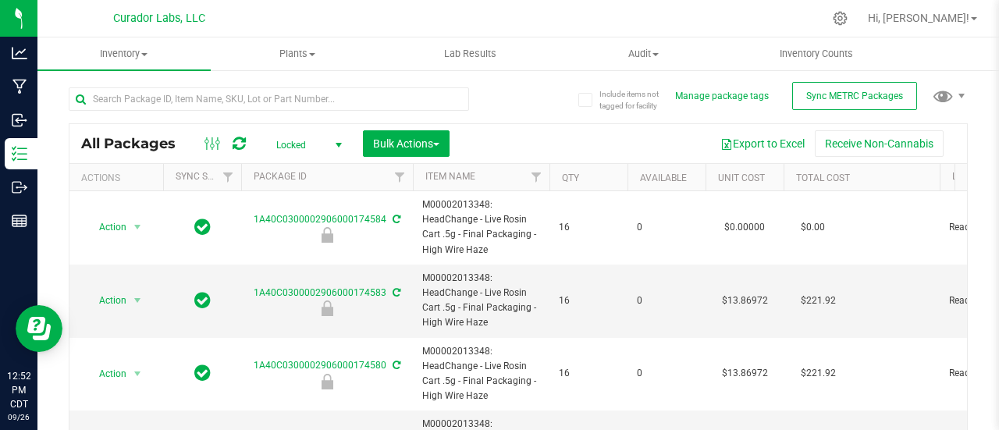
click at [324, 151] on span "Locked" at bounding box center [306, 145] width 86 height 22
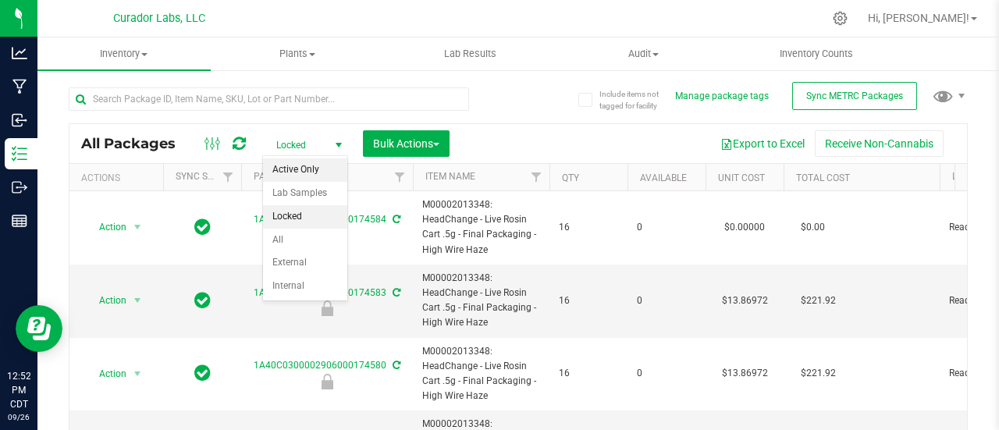
click at [303, 165] on li "Active Only" at bounding box center [305, 169] width 84 height 23
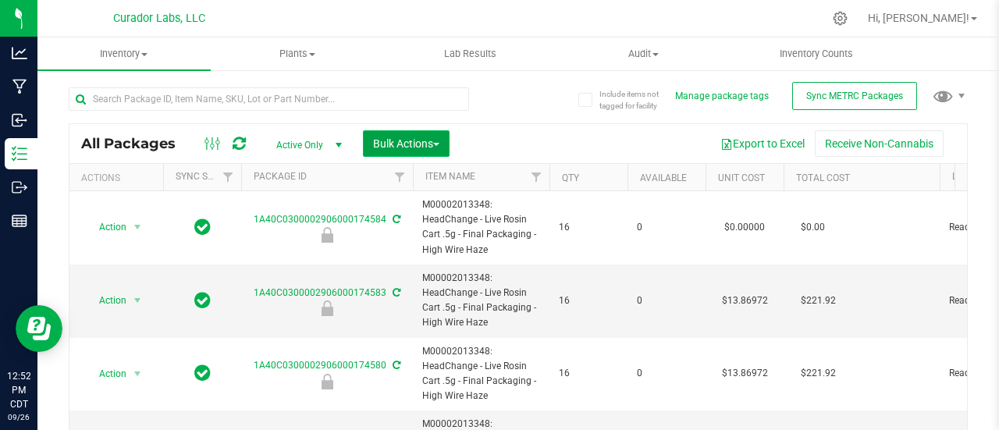
click at [431, 143] on span "Bulk Actions" at bounding box center [406, 143] width 66 height 12
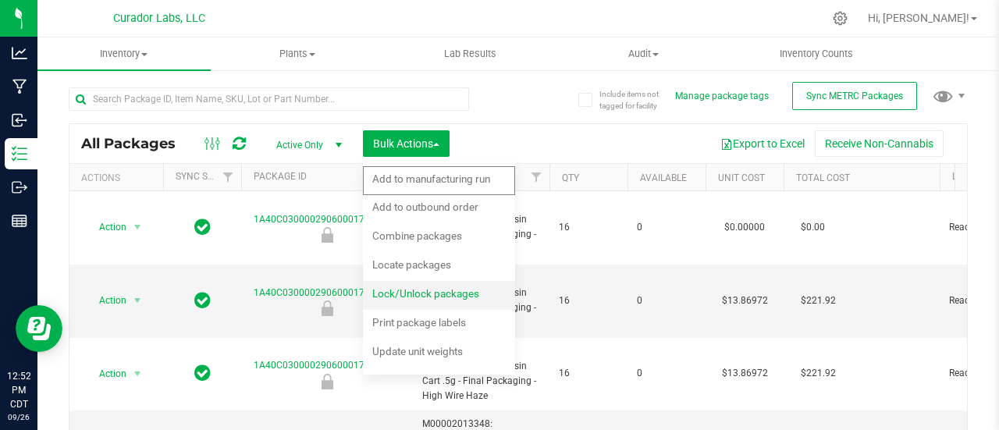
click at [404, 287] on span "Lock/Unlock packages" at bounding box center [425, 293] width 107 height 12
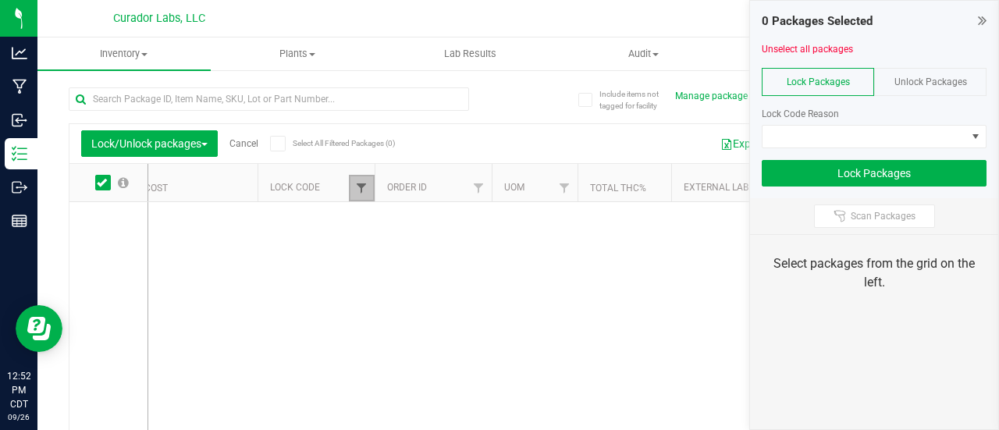
click at [355, 182] on span "Filter" at bounding box center [361, 188] width 12 height 12
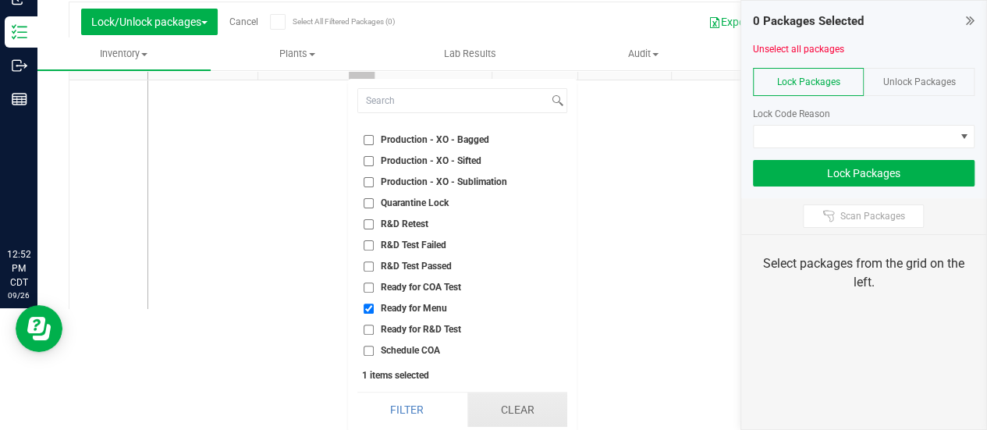
click at [523, 406] on button "Clear" at bounding box center [517, 410] width 100 height 34
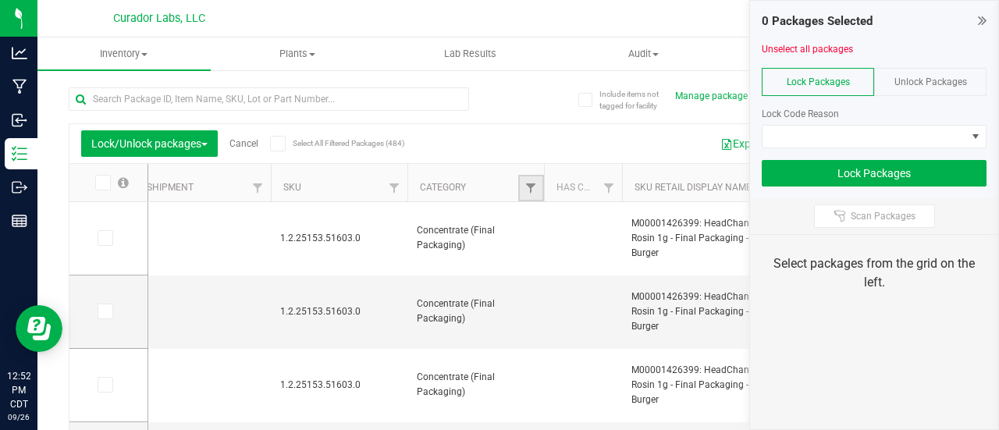
click at [522, 175] on link "Filter" at bounding box center [531, 188] width 26 height 27
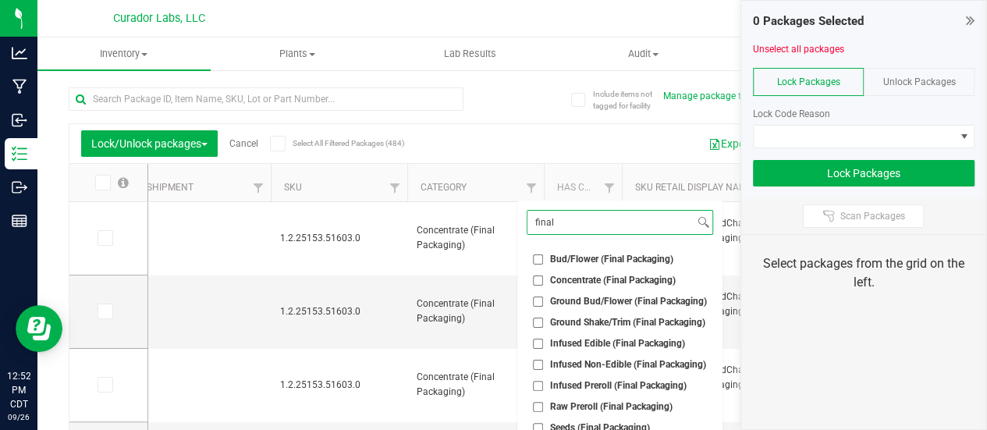
type input "final"
click at [571, 280] on span "Concentrate (Final Packaging)" at bounding box center [613, 279] width 126 height 9
click at [543, 280] on input "Concentrate (Final Packaging)" at bounding box center [538, 280] width 10 height 10
checkbox input "true"
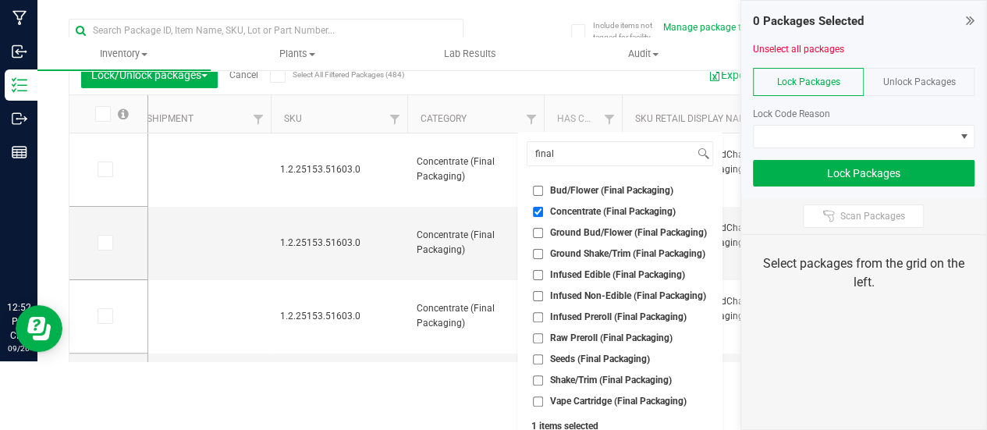
click at [563, 315] on span "Infused Preroll (Final Packaging)" at bounding box center [618, 316] width 137 height 9
click at [543, 315] on input "Infused Preroll (Final Packaging)" at bounding box center [538, 317] width 10 height 10
checkbox input "true"
click at [571, 338] on span "Raw Preroll (Final Packaging)" at bounding box center [611, 337] width 123 height 9
click at [543, 338] on input "Raw Preroll (Final Packaging)" at bounding box center [538, 338] width 10 height 10
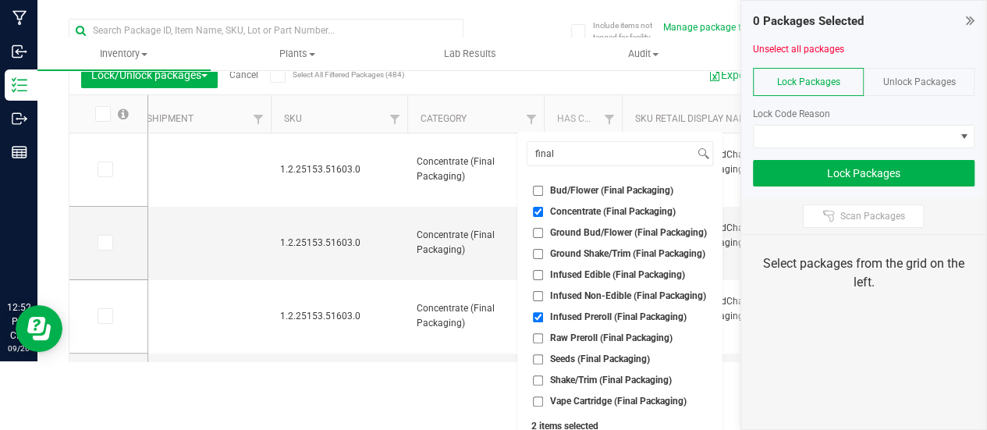
checkbox input "true"
click at [578, 404] on span "Vape Cartridge (Final Packaging)" at bounding box center [618, 400] width 137 height 9
click at [543, 404] on input "Vape Cartridge (Final Packaging)" at bounding box center [538, 401] width 10 height 10
checkbox input "true"
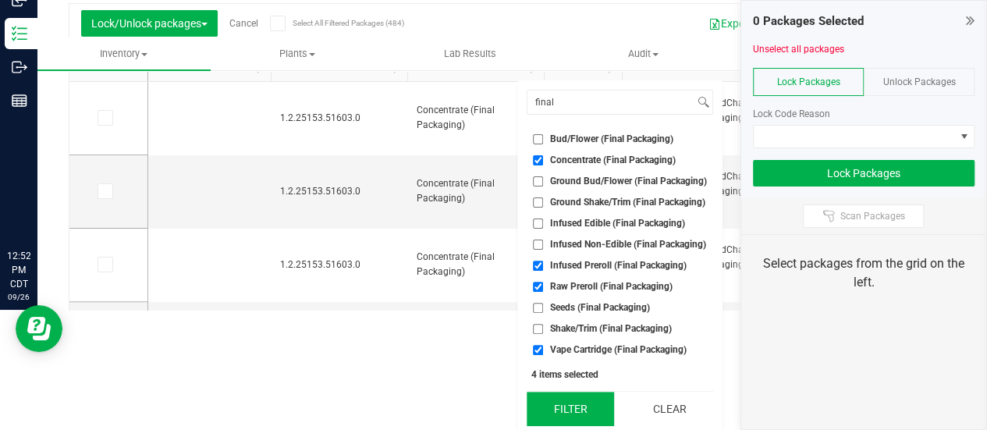
click at [544, 413] on button "Filter" at bounding box center [570, 409] width 87 height 34
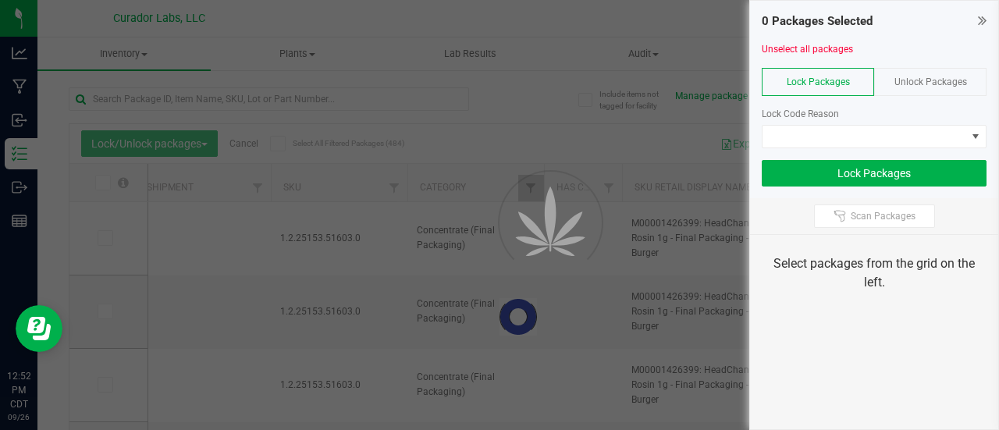
type input "[DATE]"
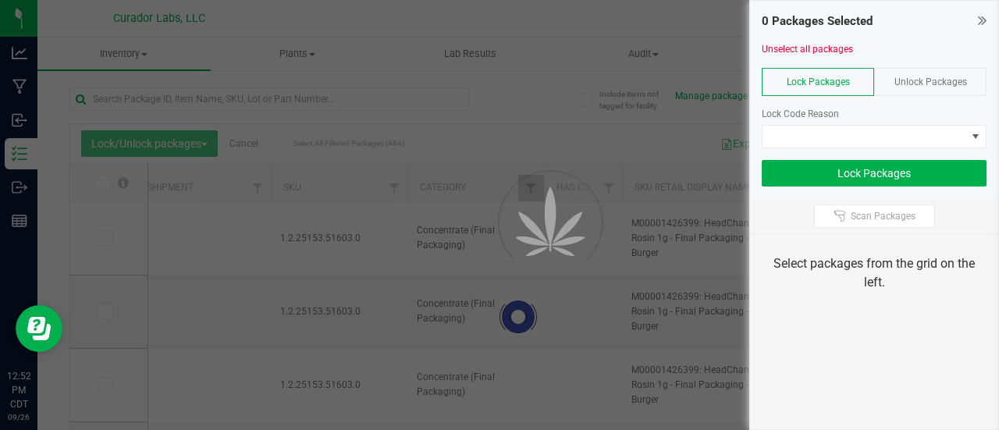
type input "[DATE]"
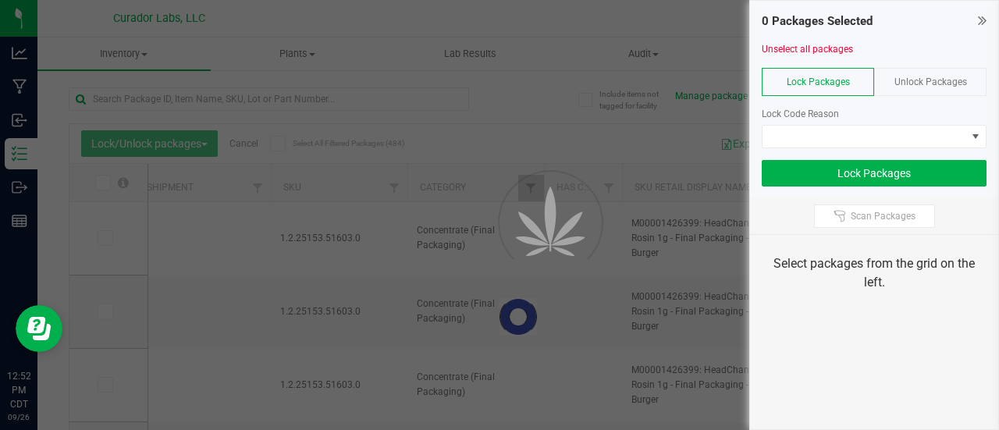
type input "[DATE]"
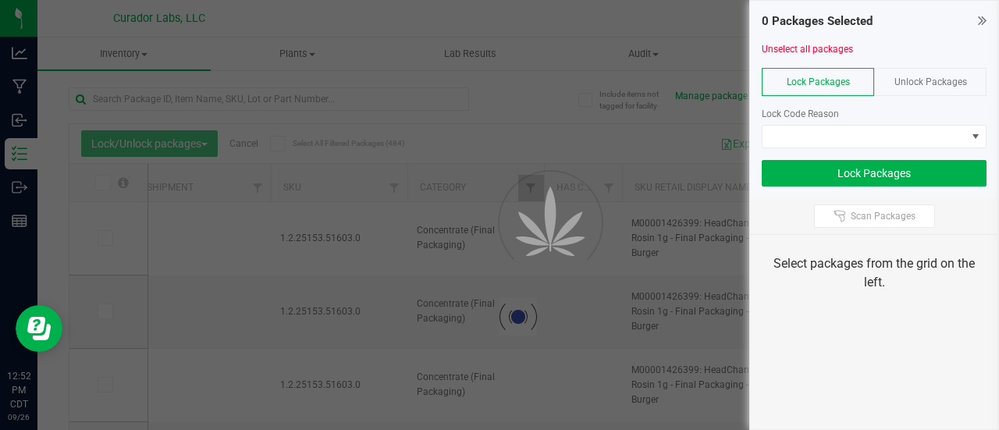
type input "[DATE]"
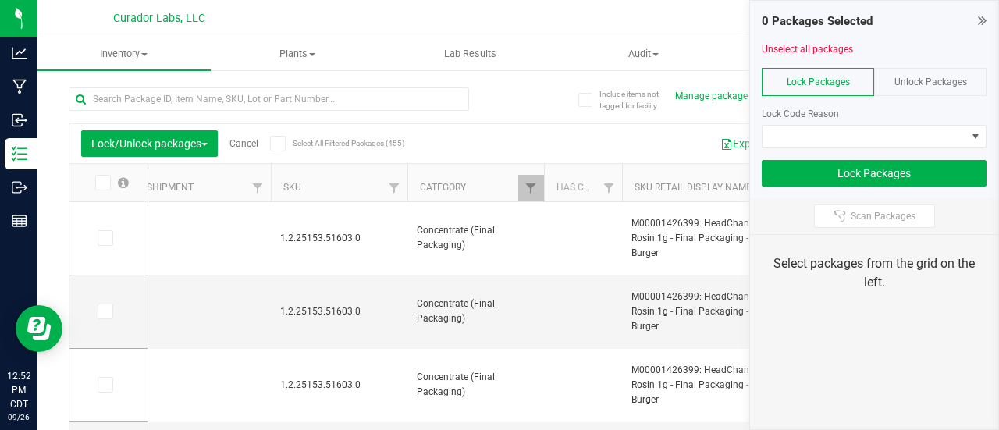
type input "[DATE]"
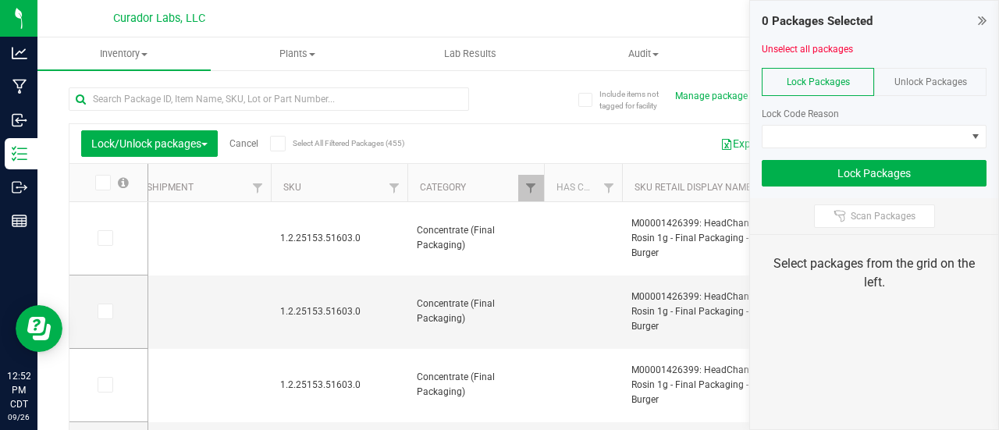
type input "[DATE]"
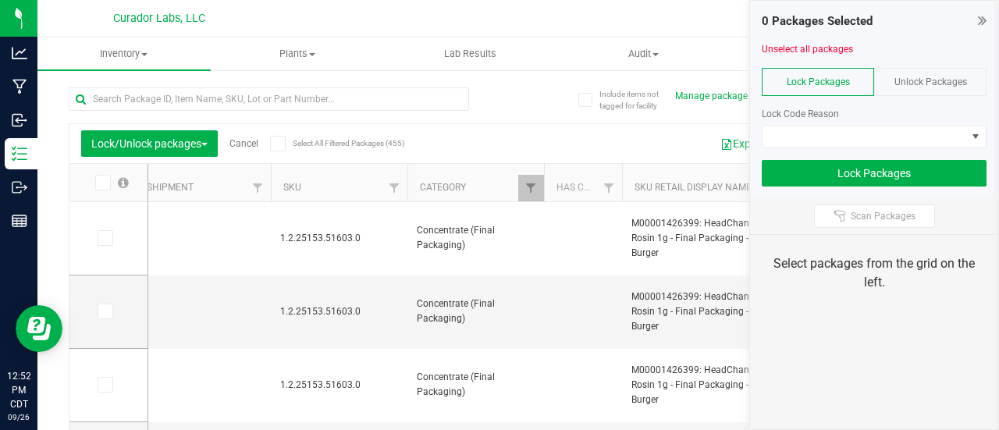
type input "[DATE]"
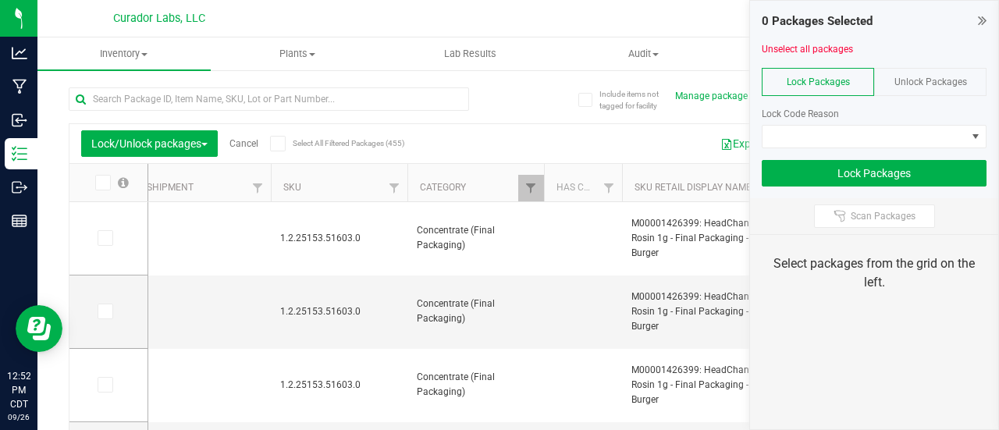
type input "[DATE]"
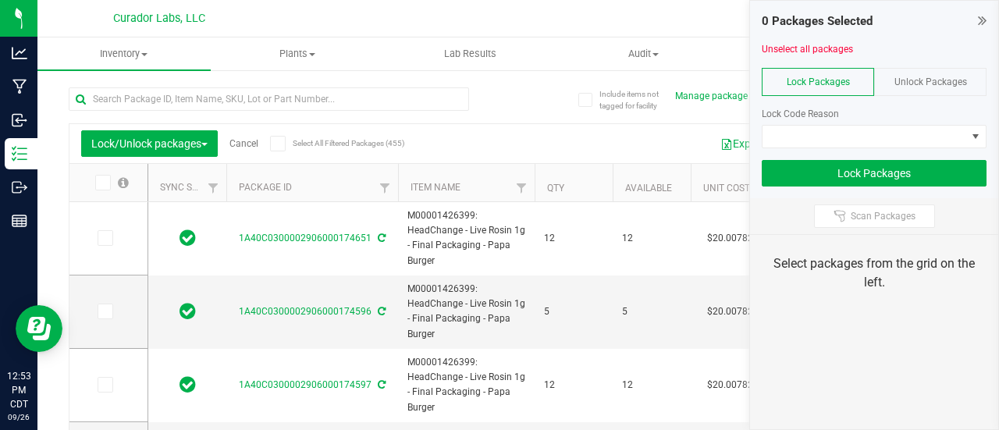
click at [343, 144] on span "Select All Filtered Packages (455)" at bounding box center [332, 143] width 78 height 9
click at [0, 0] on input "Select All Filtered Packages (455)" at bounding box center [0, 0] width 0 height 0
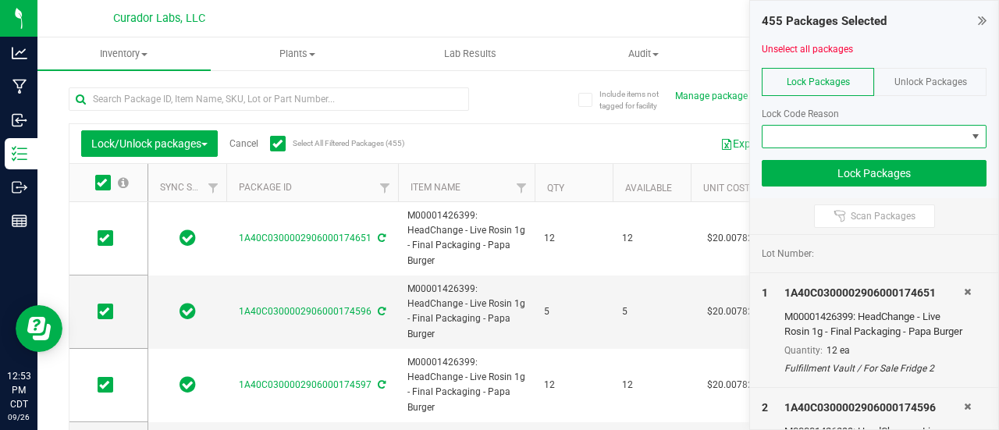
click at [841, 144] on span at bounding box center [864, 137] width 204 height 22
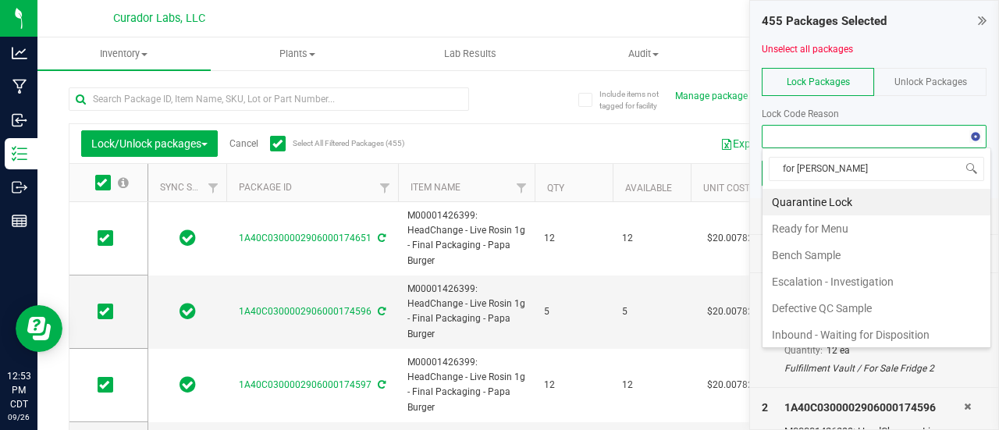
type input "for sale"
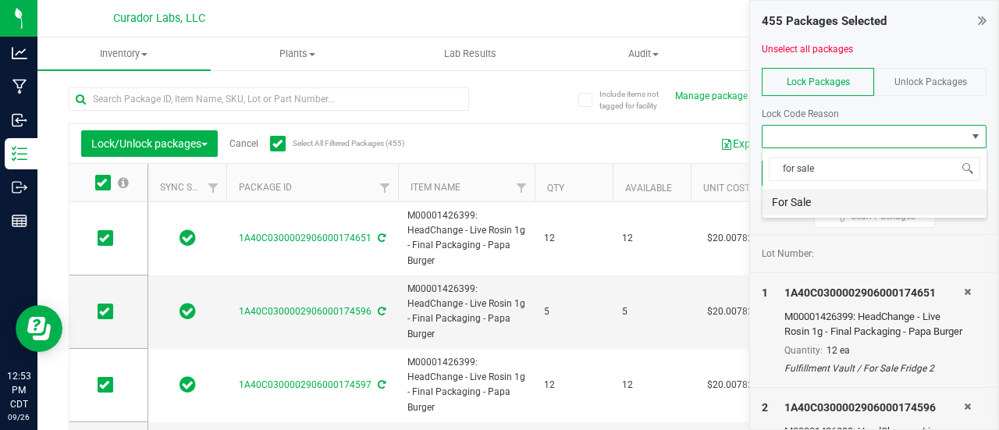
click at [805, 205] on li "For Sale" at bounding box center [874, 202] width 224 height 27
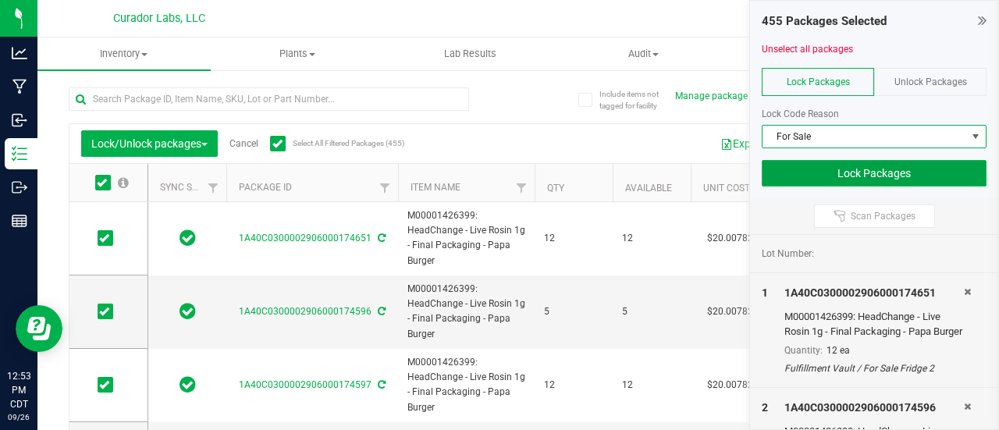
click at [809, 168] on button "Lock Packages" at bounding box center [874, 173] width 225 height 27
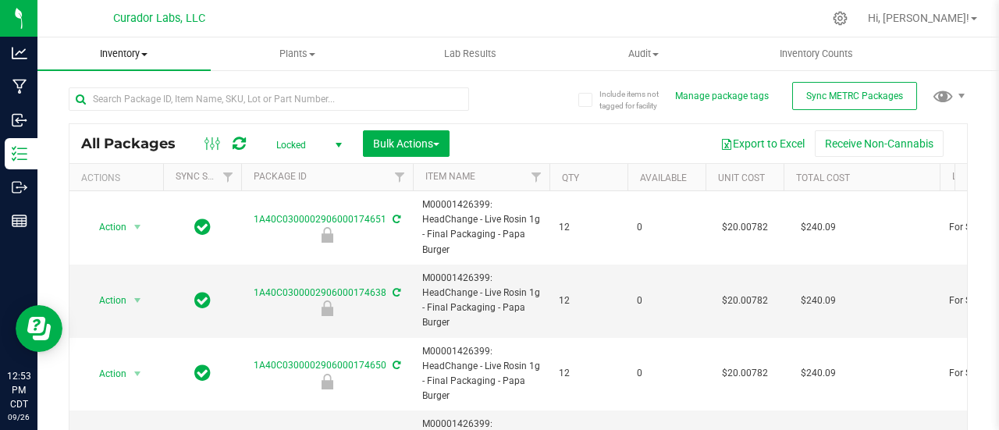
click at [142, 63] on uib-tab-heading "Inventory All packages All inventory Waste log Create inventory" at bounding box center [123, 53] width 173 height 33
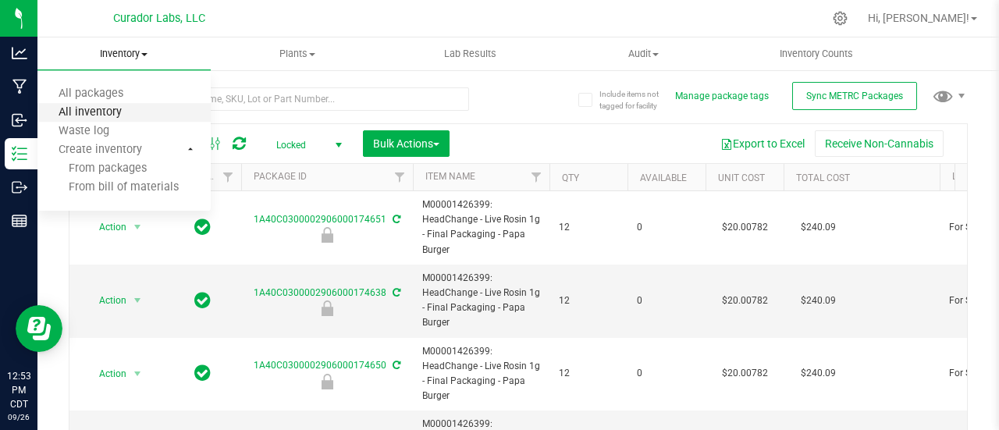
click at [126, 113] on span "All inventory" at bounding box center [89, 112] width 105 height 13
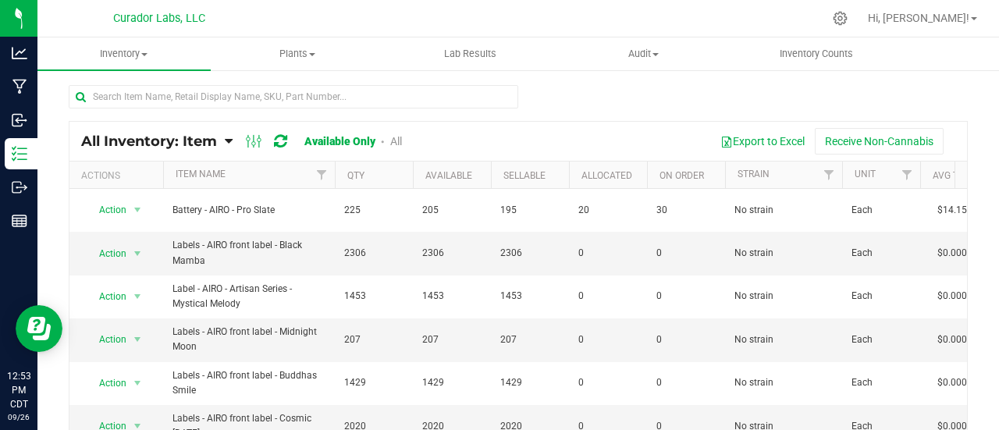
click at [396, 144] on link "All" at bounding box center [396, 141] width 12 height 12
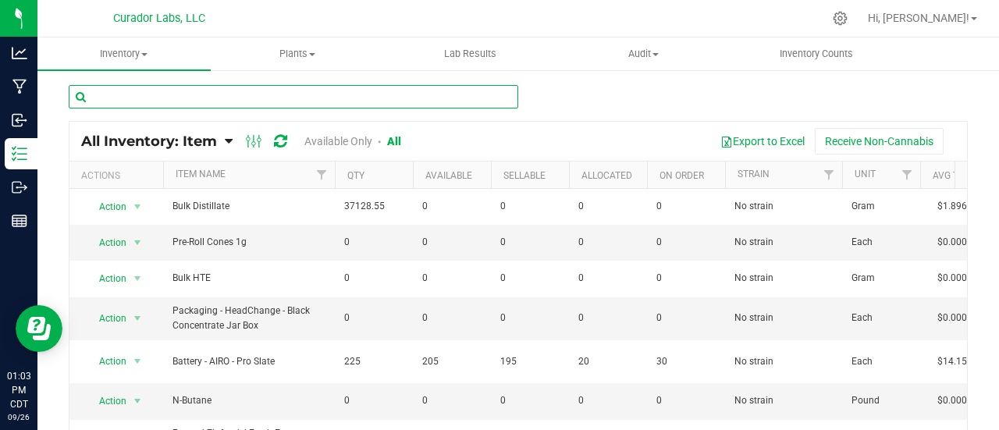
click at [169, 96] on input "text" at bounding box center [294, 96] width 450 height 23
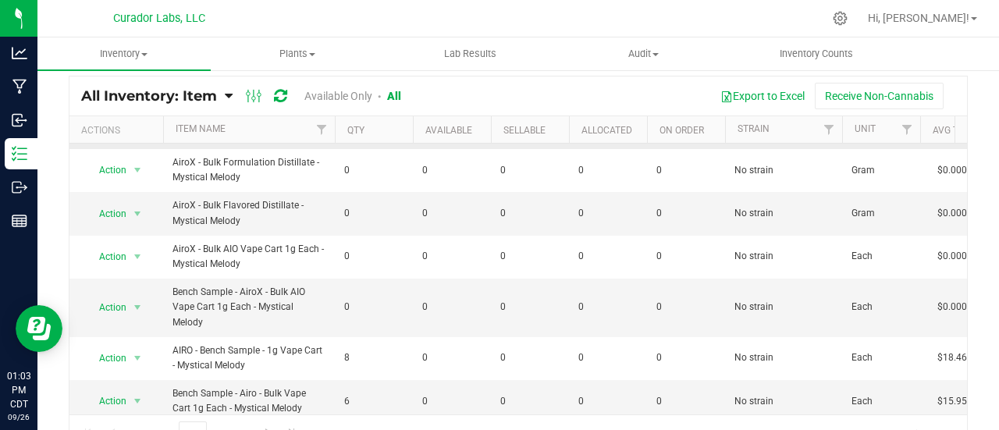
scroll to position [116, 0]
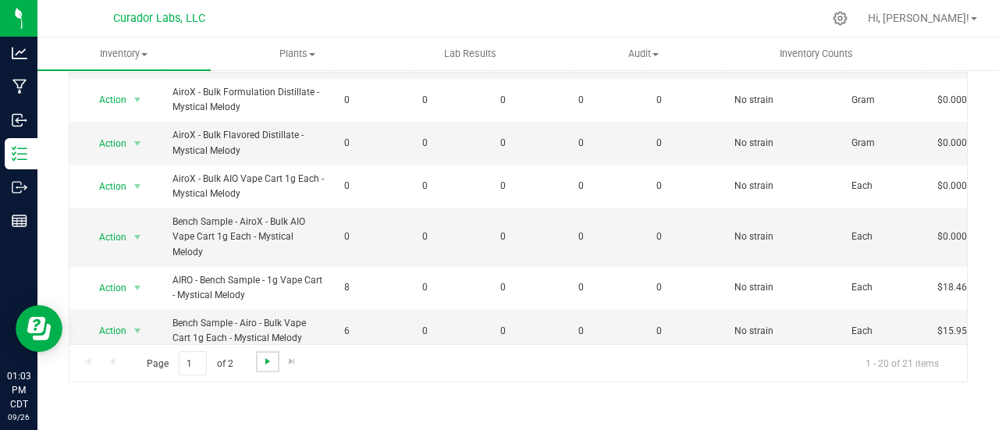
click at [272, 357] on span "Go to the next page" at bounding box center [267, 361] width 12 height 12
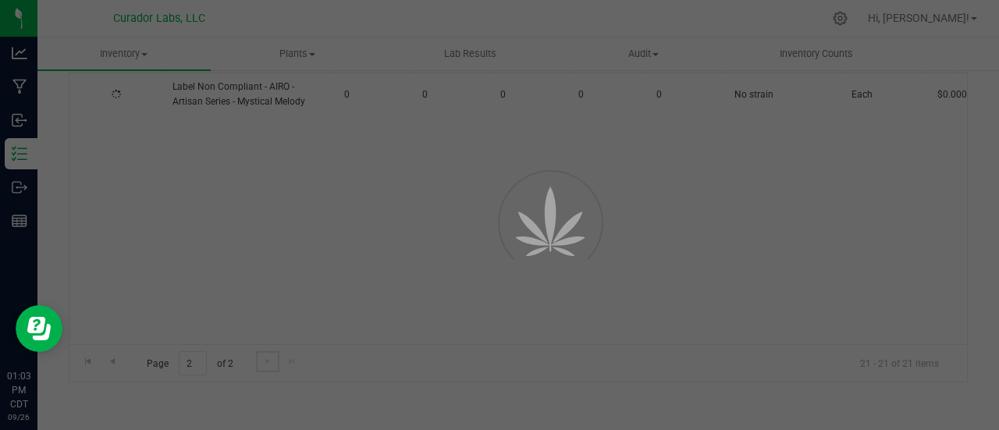
scroll to position [0, 0]
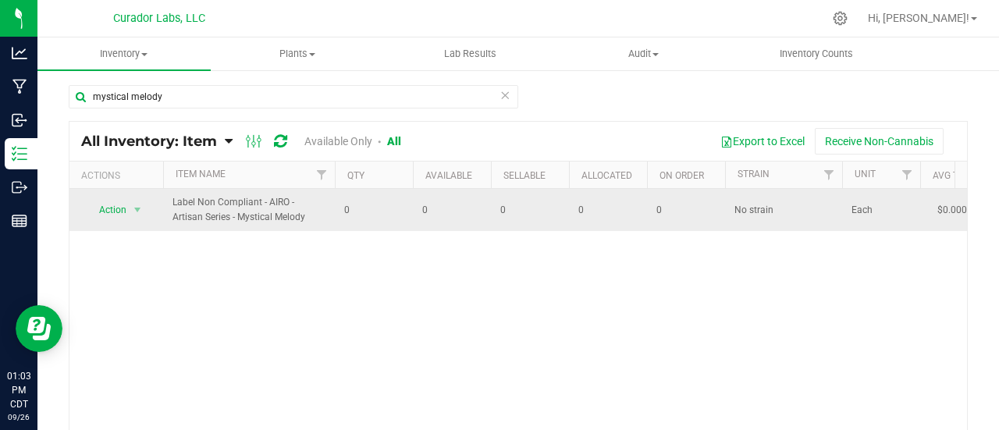
scroll to position [126, 0]
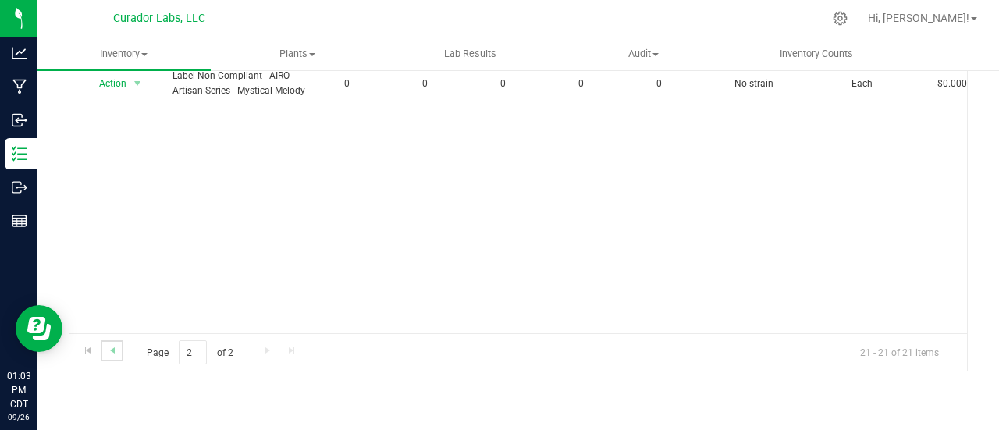
click at [119, 349] on link "Go to the previous page" at bounding box center [112, 350] width 23 height 21
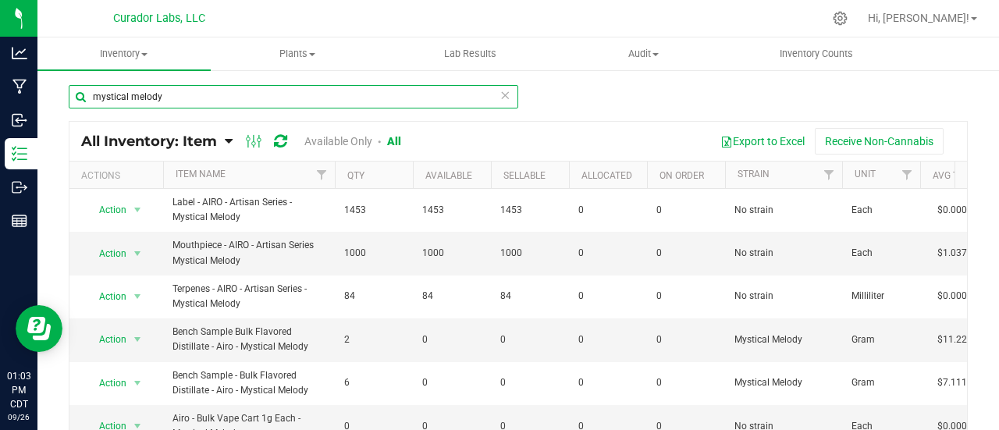
click at [170, 103] on input "mystical melody" at bounding box center [294, 96] width 450 height 23
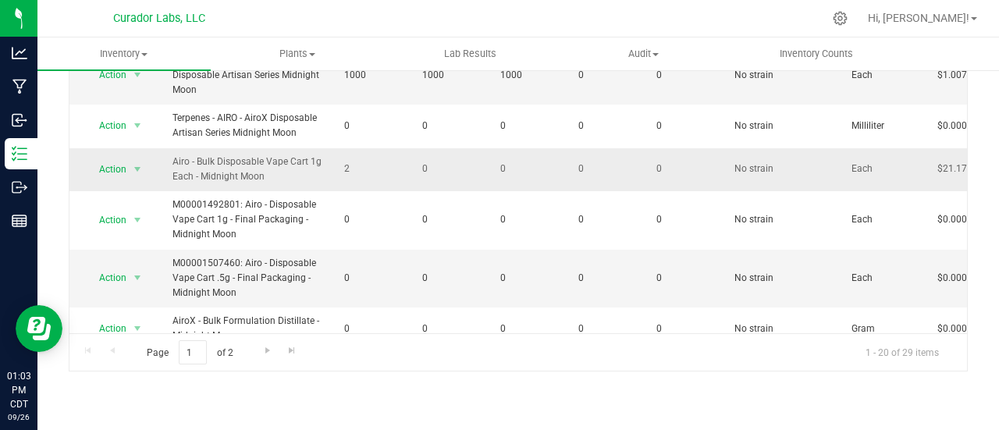
scroll to position [645, 0]
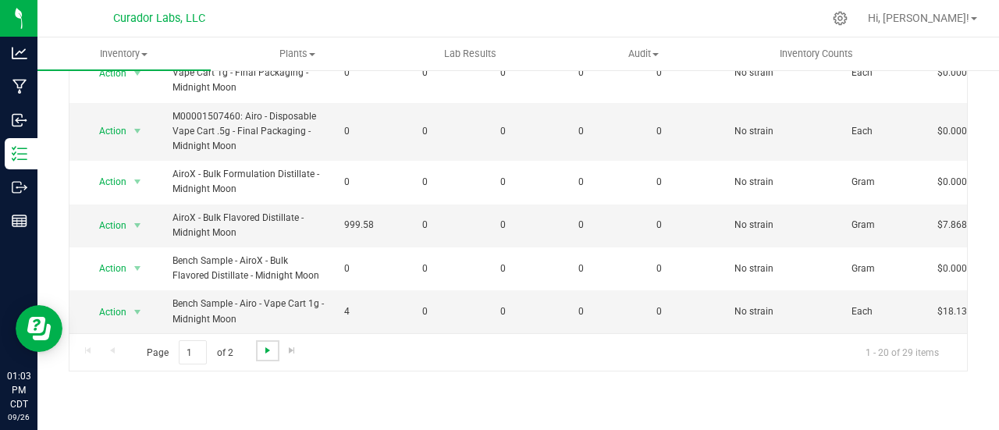
click at [263, 345] on span "Go to the next page" at bounding box center [267, 350] width 12 height 12
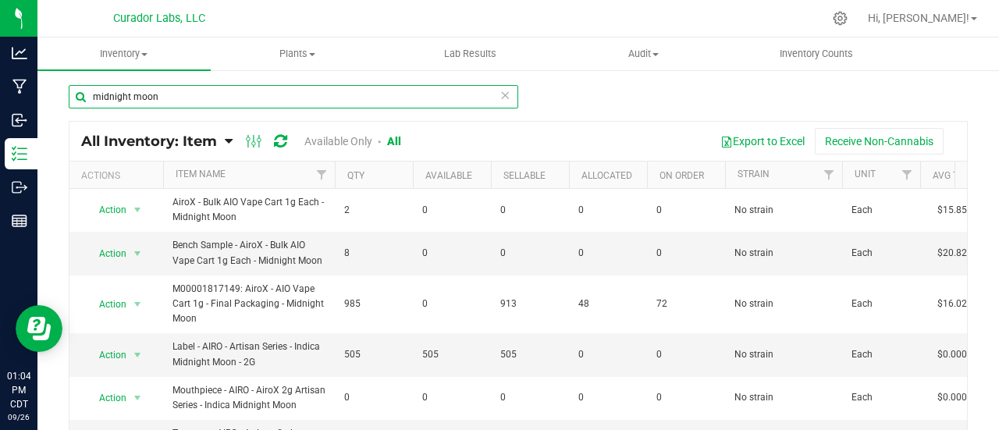
click at [147, 98] on input "midnight moon" at bounding box center [294, 96] width 450 height 23
type input "m"
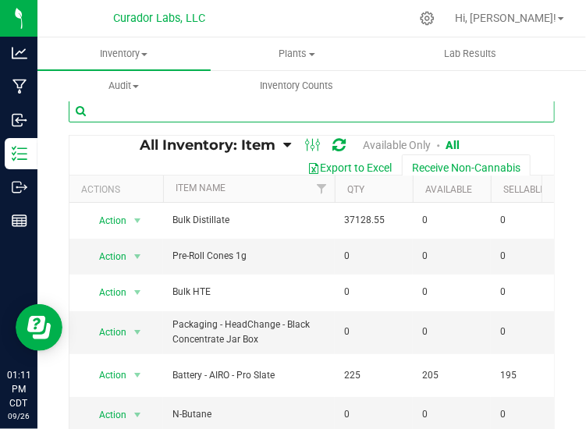
click at [264, 113] on input "text" at bounding box center [312, 110] width 486 height 23
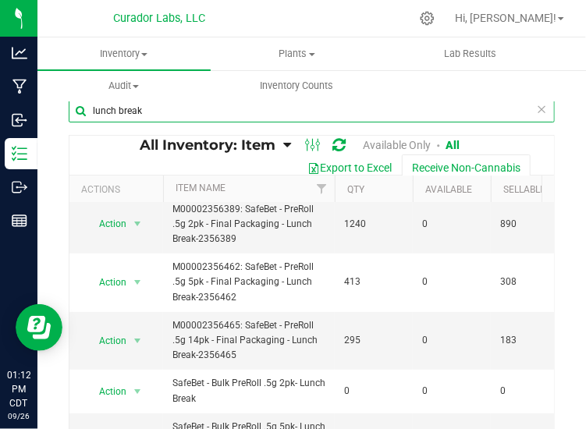
click at [180, 107] on input "lunch break" at bounding box center [312, 110] width 486 height 23
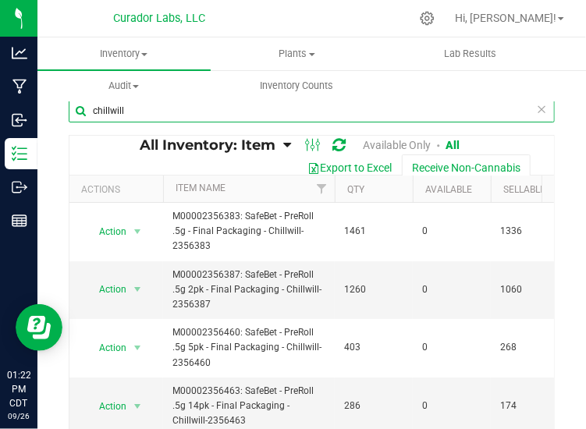
click at [169, 121] on input "chillwill" at bounding box center [312, 110] width 486 height 23
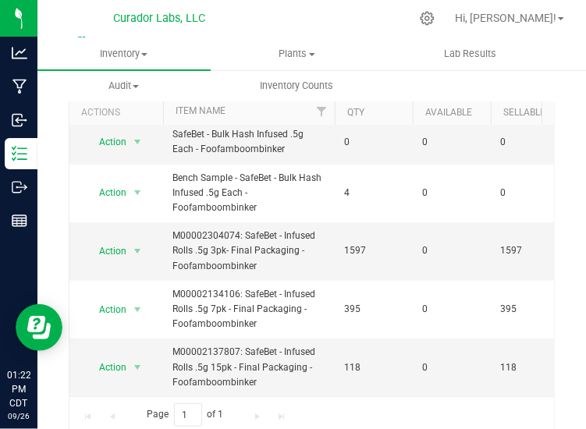
click at [423, 339] on td "0" at bounding box center [452, 368] width 78 height 58
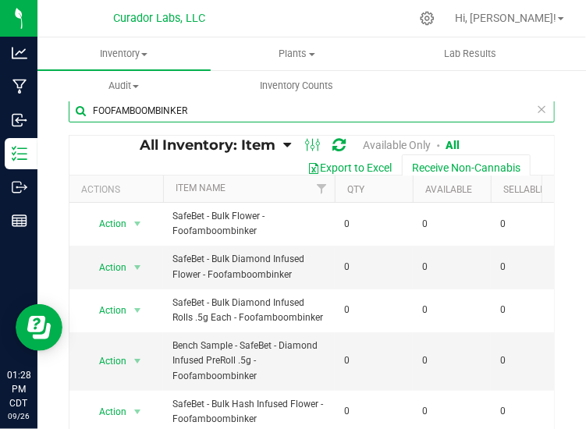
click at [203, 110] on input "FOOFAMBOOMBINKER" at bounding box center [312, 110] width 486 height 23
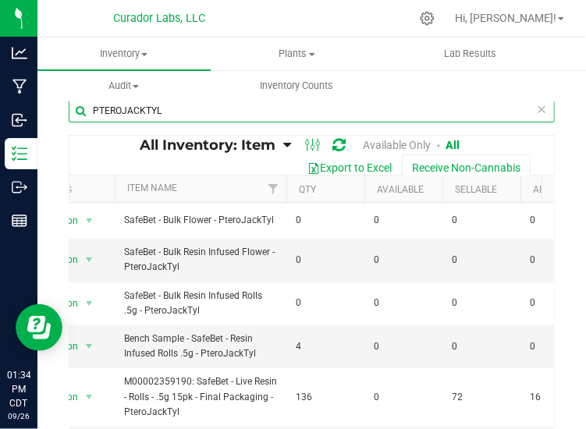
click at [180, 108] on input "PTEROJACKTYL" at bounding box center [312, 110] width 486 height 23
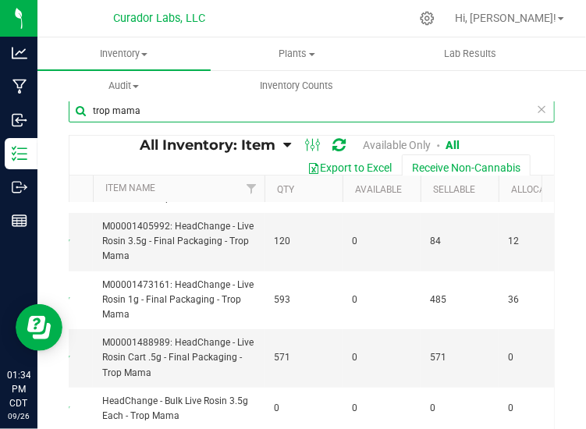
scroll to position [0, 70]
click at [152, 116] on input "trop mama" at bounding box center [312, 110] width 486 height 23
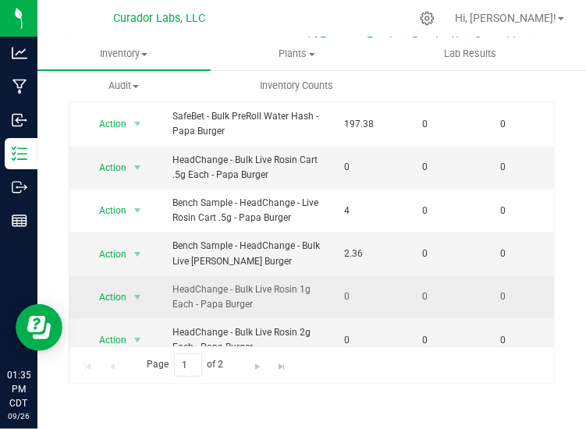
scroll to position [578, 0]
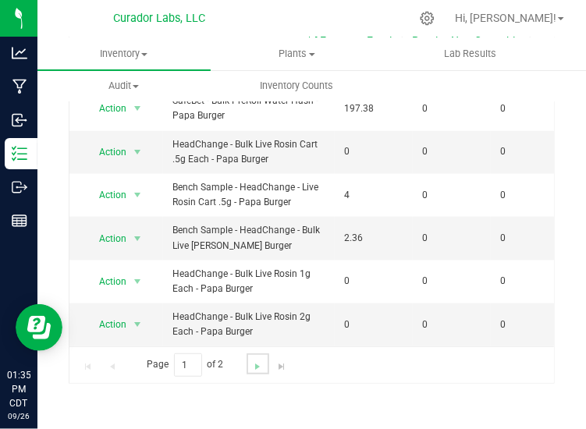
click at [258, 356] on link "Go to the next page" at bounding box center [258, 364] width 23 height 21
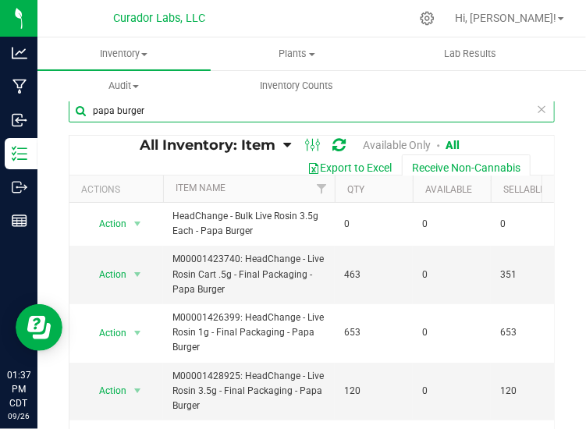
click at [151, 104] on input "papa burger" at bounding box center [312, 110] width 486 height 23
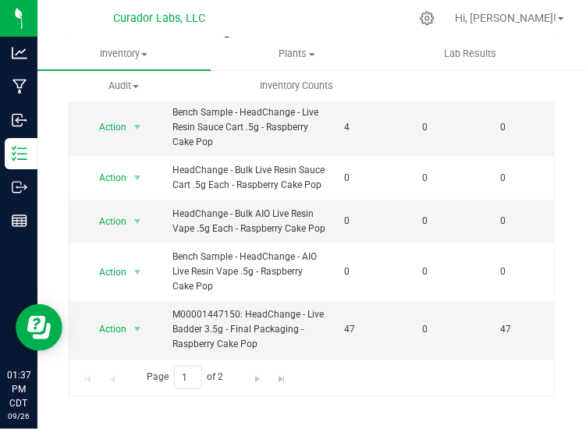
scroll to position [116, 0]
click at [253, 368] on link "Go to the next page" at bounding box center [258, 375] width 23 height 21
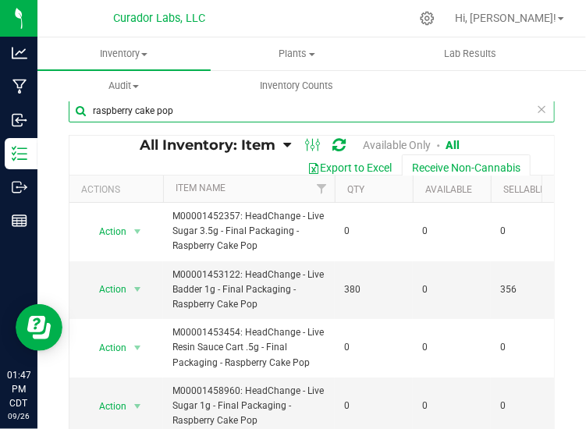
click at [156, 119] on input "raspberry cake pop" at bounding box center [312, 110] width 486 height 23
type input "papa burger"
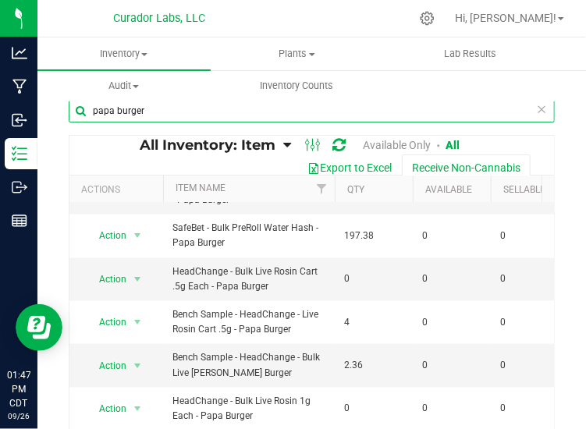
scroll to position [127, 0]
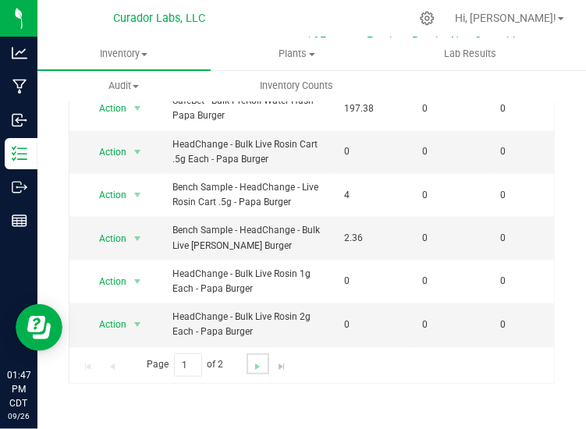
click at [263, 358] on link "Go to the next page" at bounding box center [258, 364] width 23 height 21
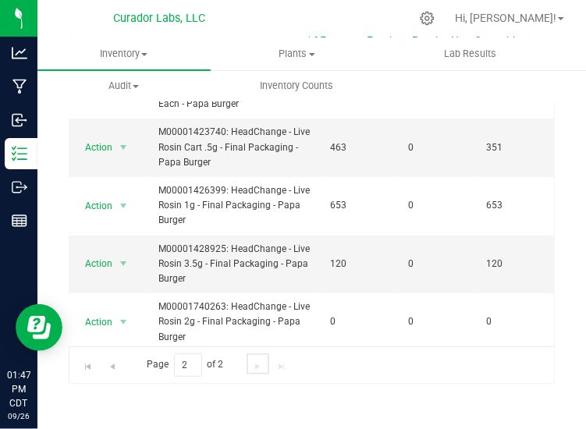
scroll to position [0, 13]
